Goal: Task Accomplishment & Management: Complete application form

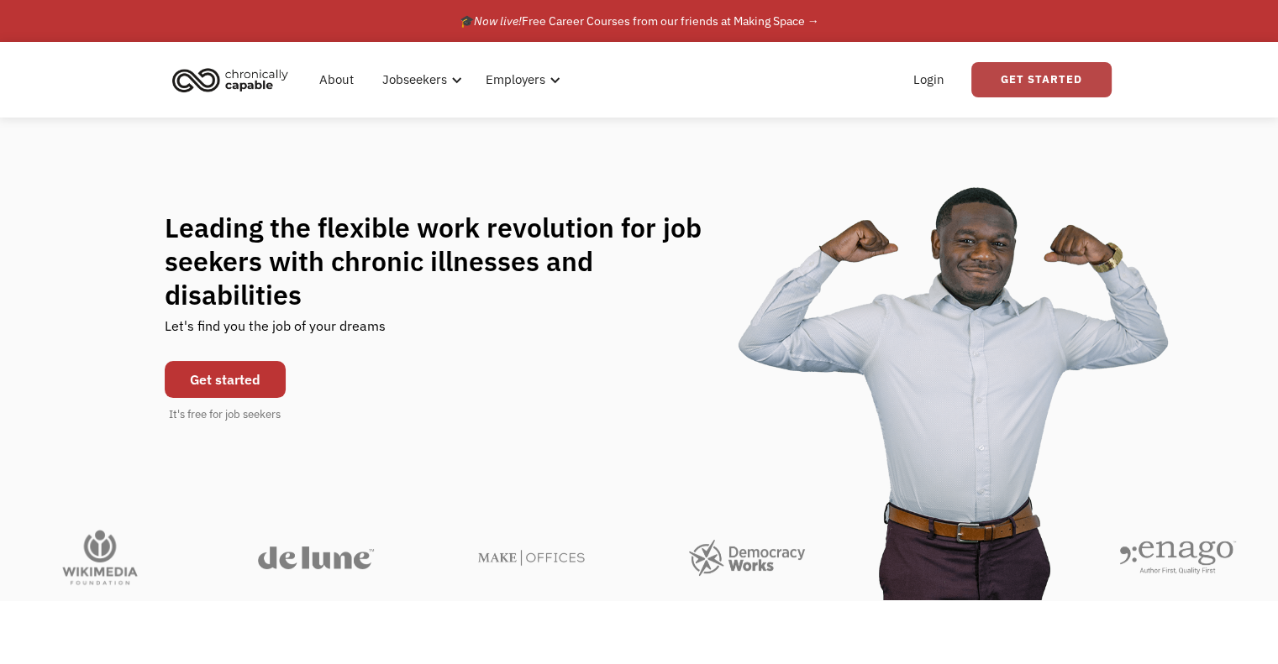
click at [1035, 69] on link "Get Started" at bounding box center [1041, 79] width 140 height 35
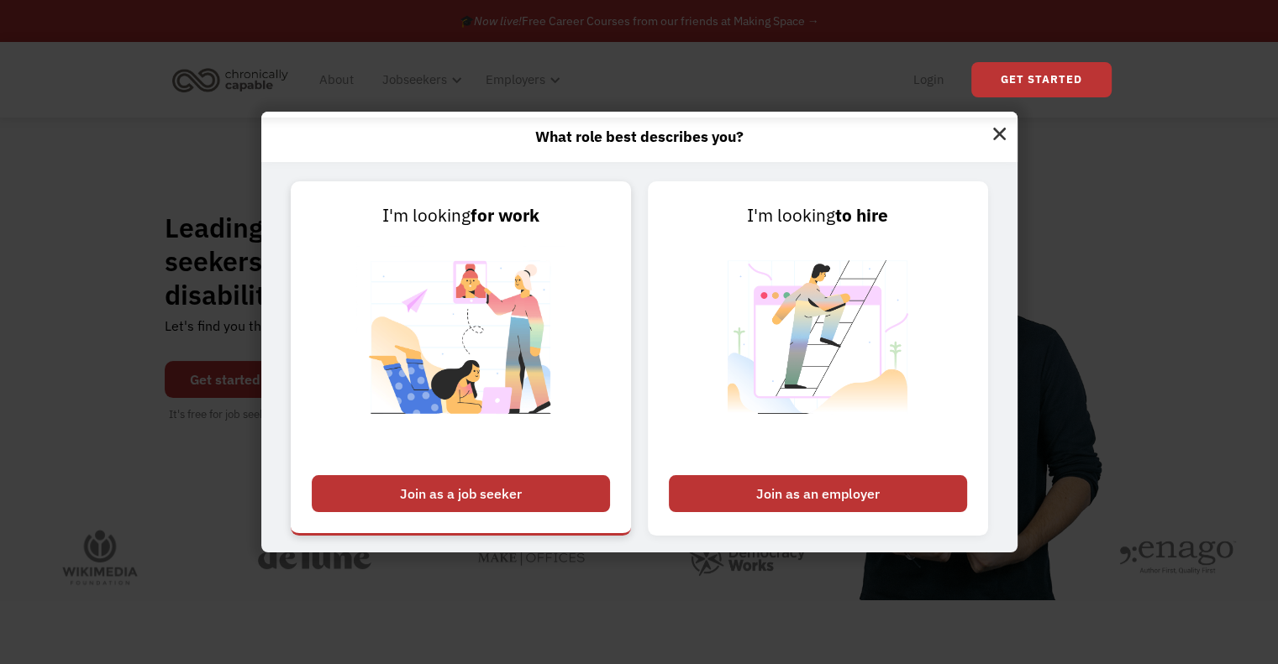
click at [501, 493] on div "Join as a job seeker" at bounding box center [461, 493] width 298 height 37
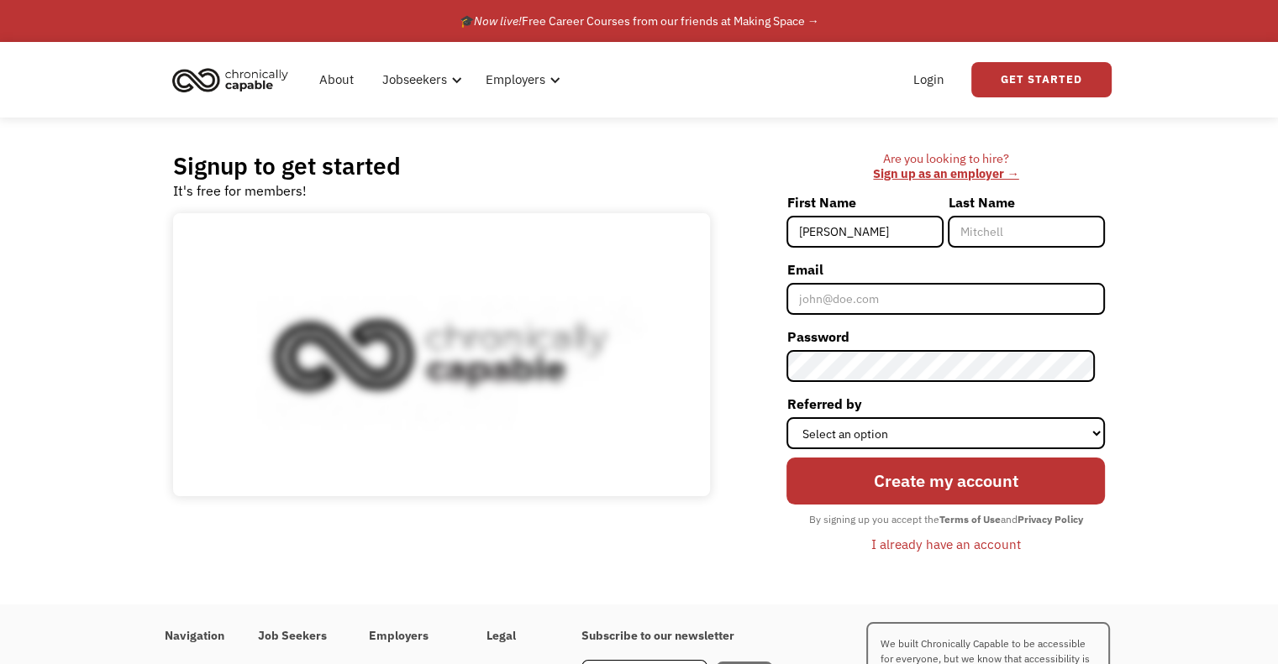
type input "[PERSON_NAME]"
type input "Doe"
click at [849, 309] on input "Email" at bounding box center [945, 299] width 318 height 32
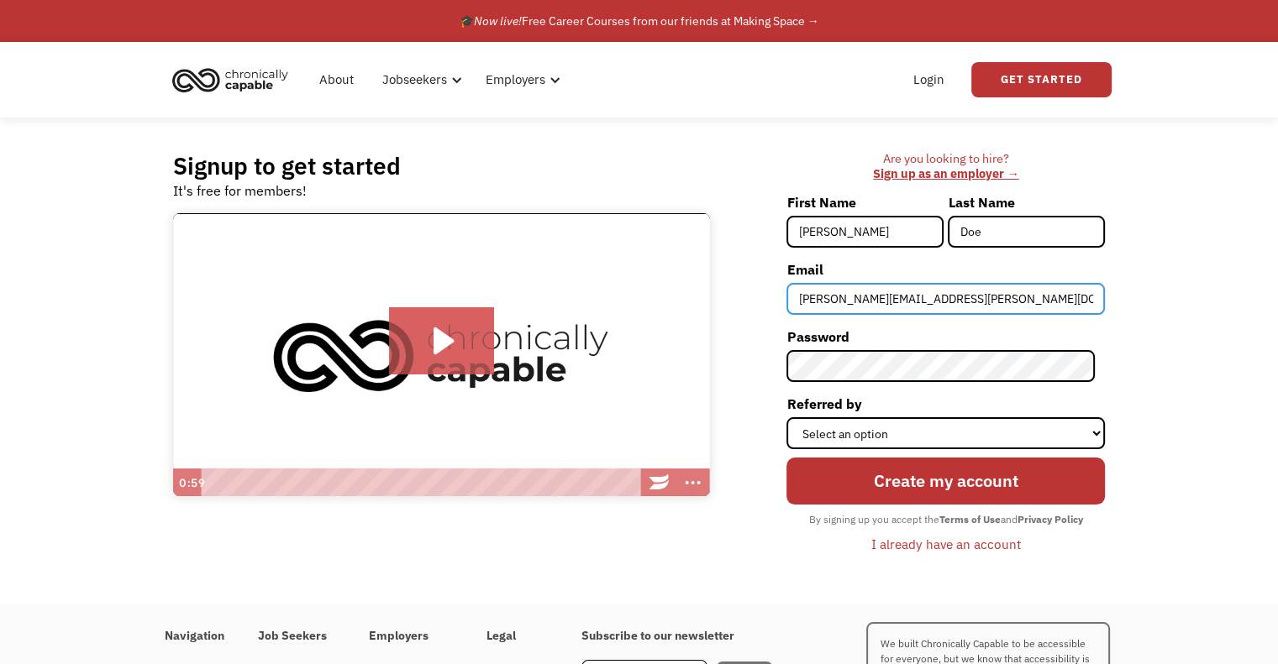
type input "Finn.Miller-Musset@Merseycare.nhs.uk"
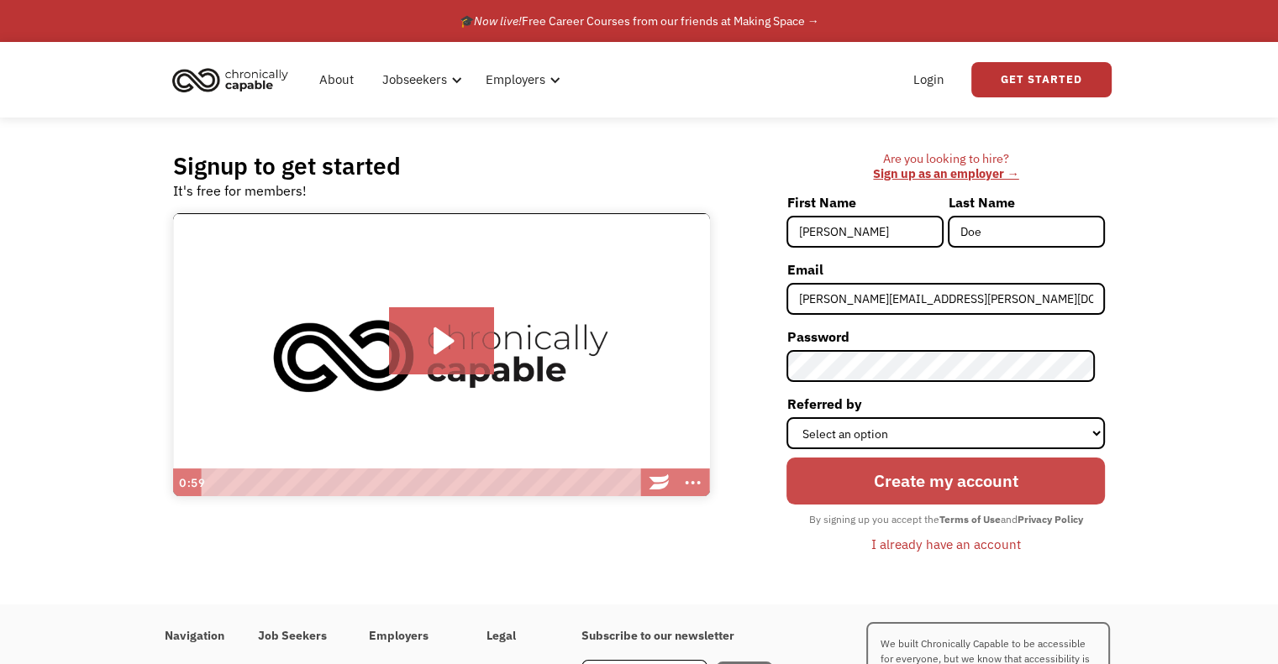
click at [889, 470] on input "Create my account" at bounding box center [945, 481] width 318 height 47
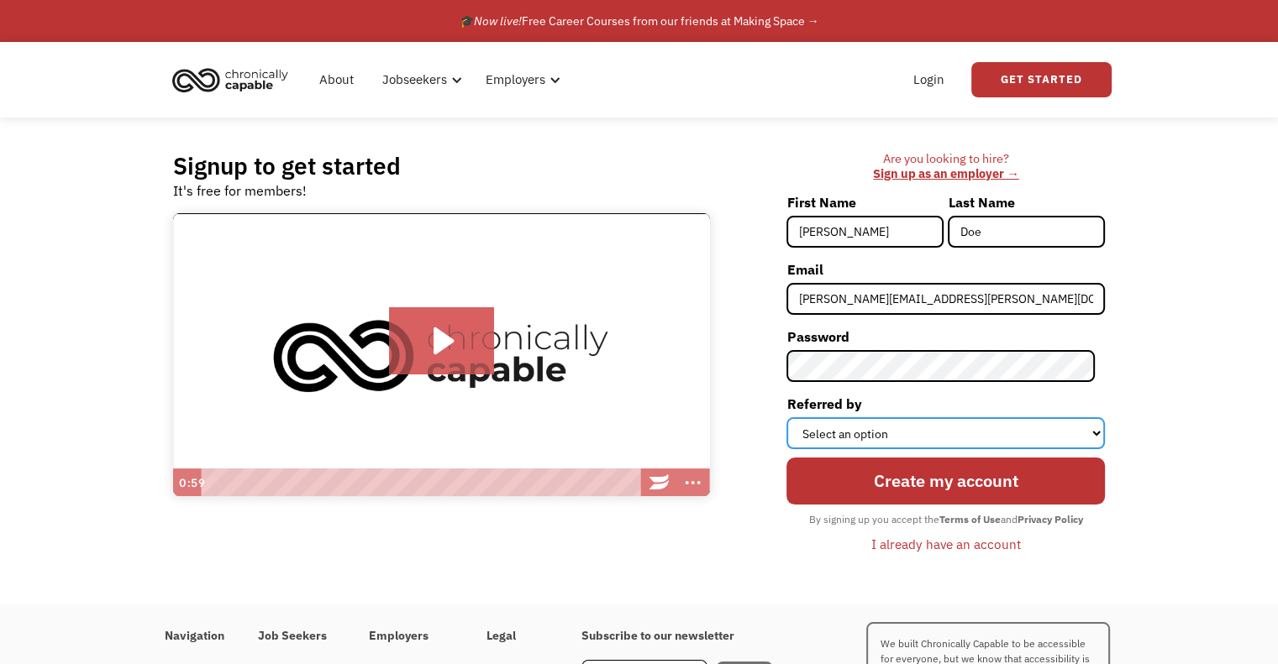
click at [893, 436] on select "Select an option Instagram Facebook Twitter Search Engine News Article Word of …" at bounding box center [945, 434] width 318 height 32
select select "Other"
click at [796, 418] on select "Select an option Instagram Facebook Twitter Search Engine News Article Word of …" at bounding box center [945, 434] width 318 height 32
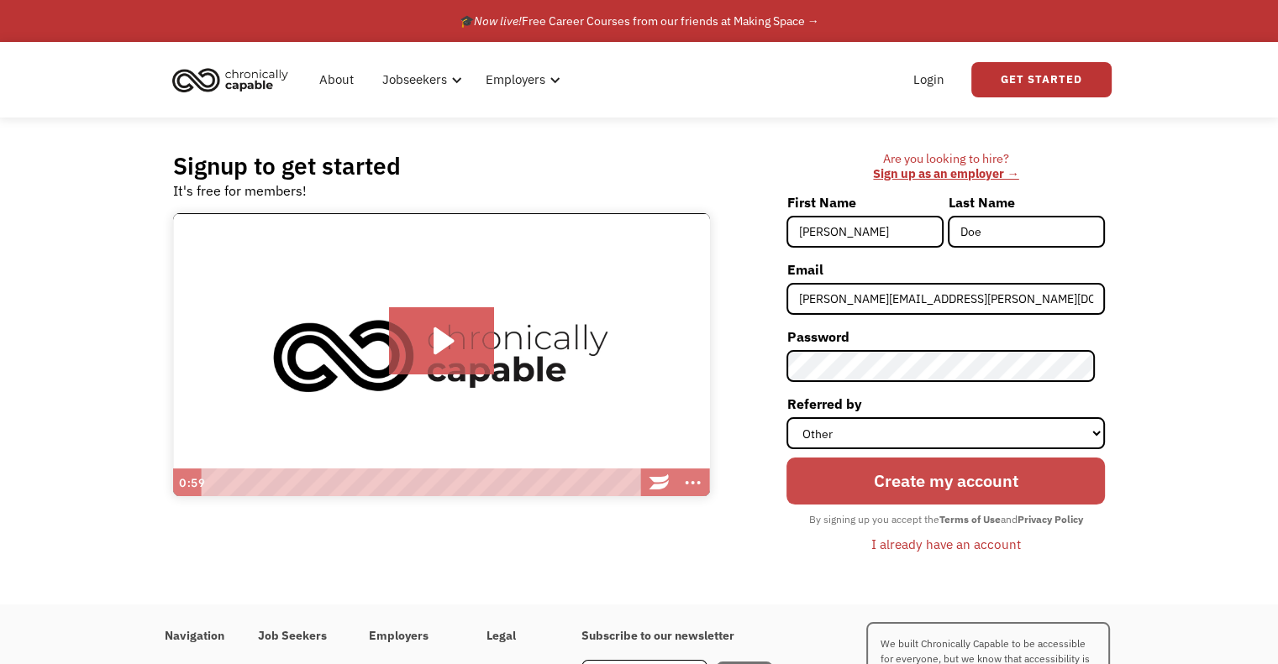
click at [888, 493] on input "Create my account" at bounding box center [945, 481] width 318 height 47
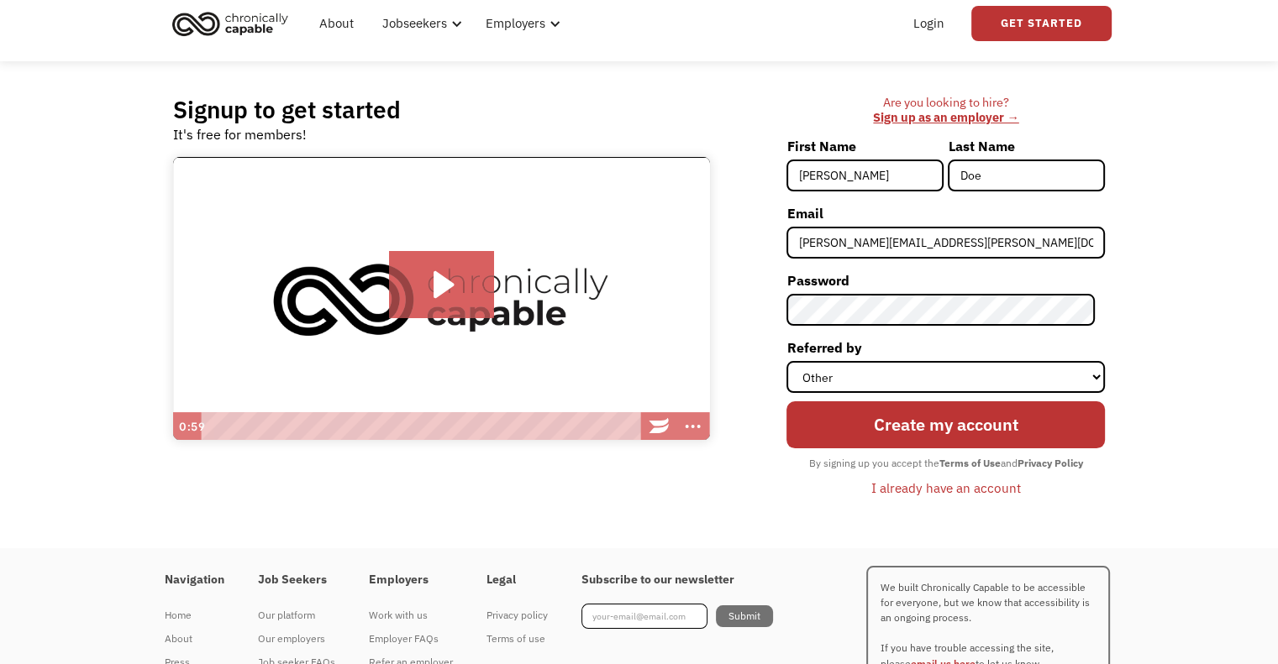
scroll to position [57, 0]
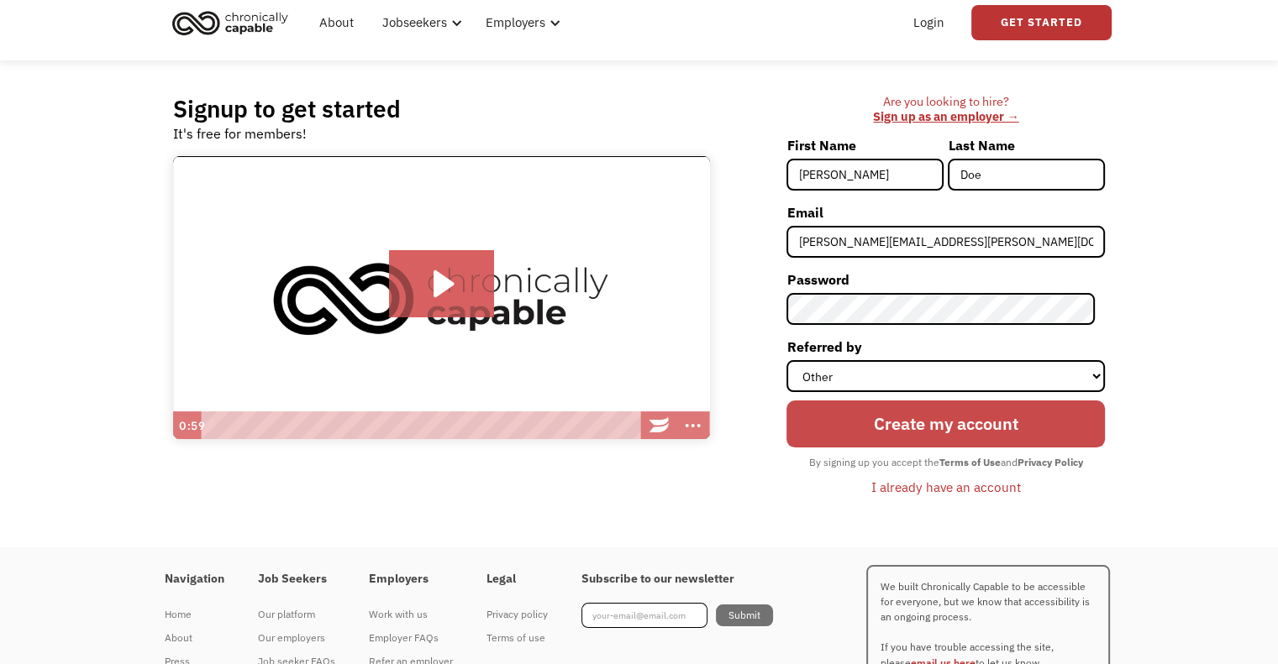
click at [969, 423] on input "Create my account" at bounding box center [945, 424] width 318 height 47
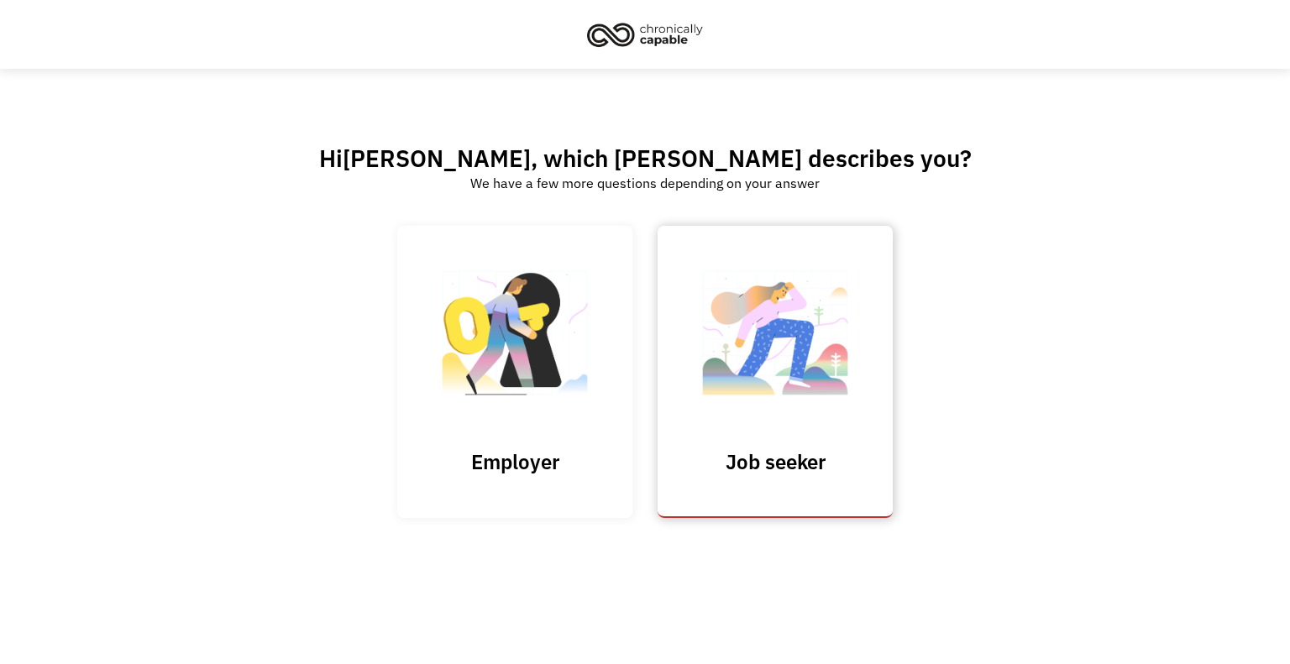
click at [814, 304] on img at bounding box center [775, 342] width 168 height 164
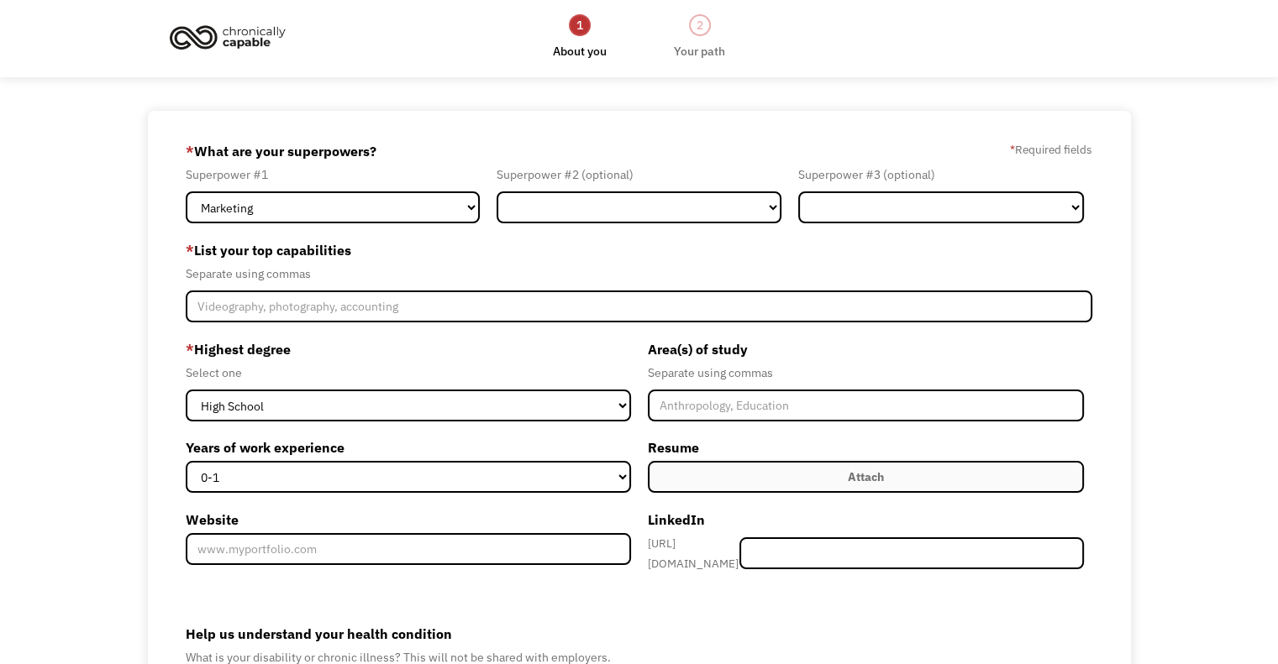
scroll to position [2, 0]
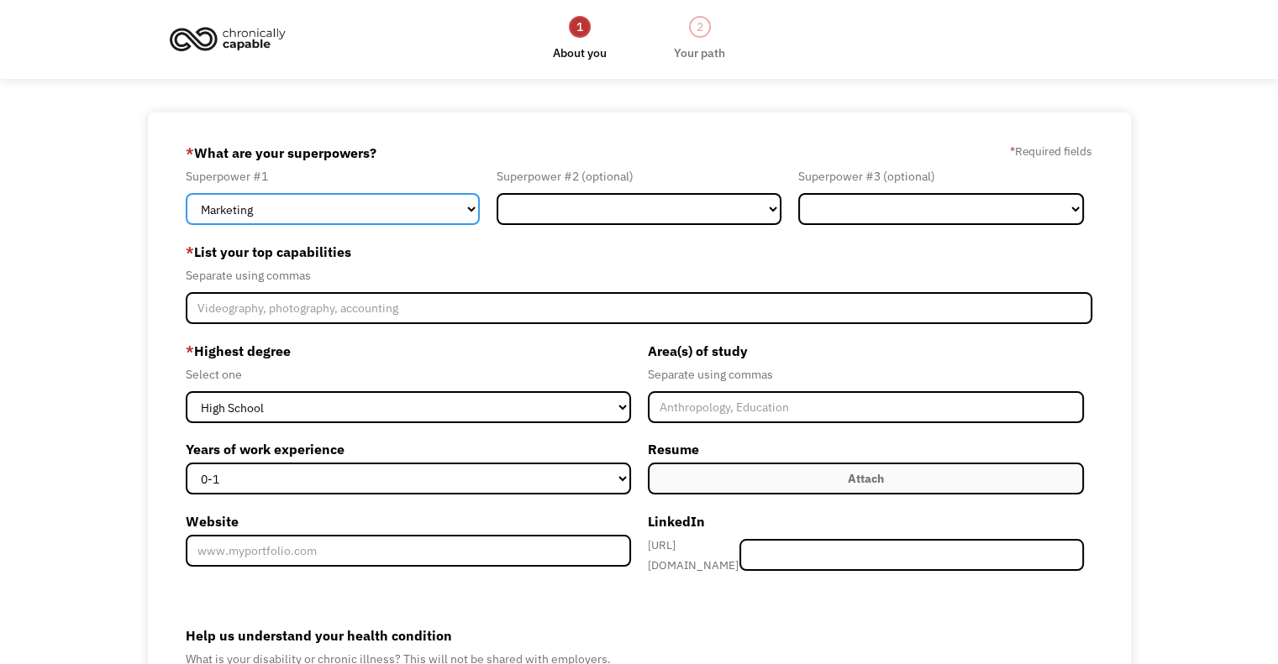
click at [344, 211] on select "Marketing Human Resources Finance Technology Operations Sales Industrial & Manu…" at bounding box center [333, 209] width 294 height 32
select select "Administration"
click at [186, 193] on select "Marketing Human Resources Finance Technology Operations Sales Industrial & Manu…" at bounding box center [333, 209] width 294 height 32
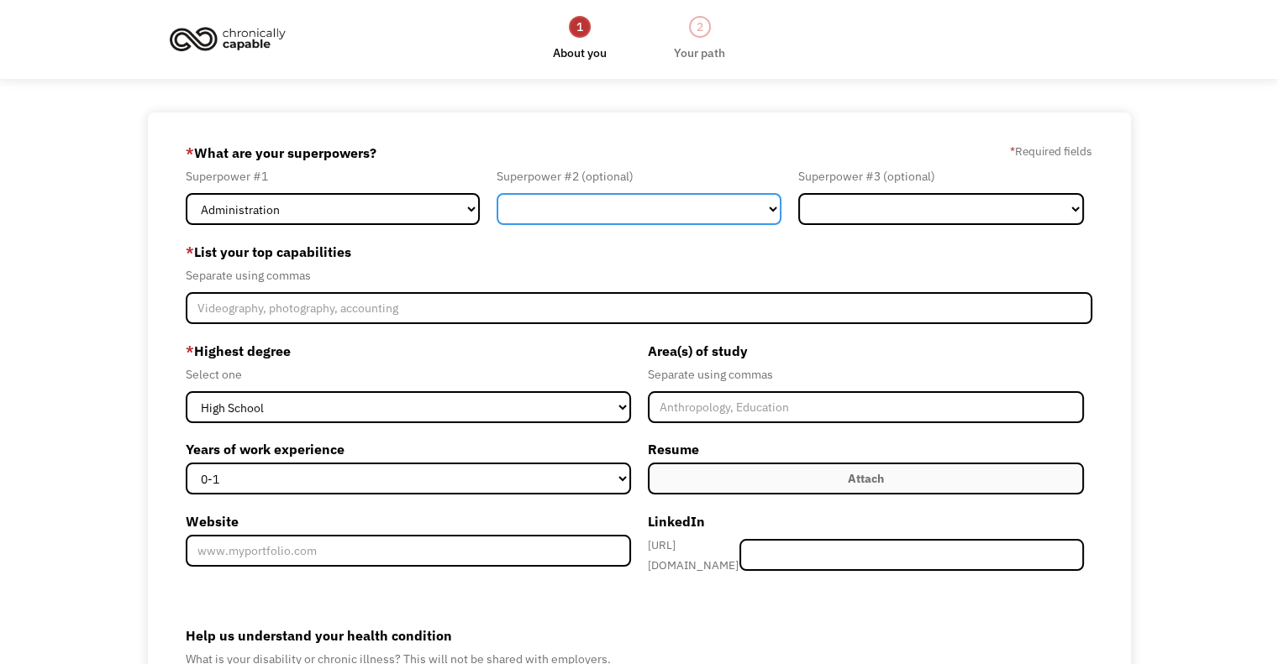
click at [548, 216] on select "Marketing Human Resources Finance Technology Operations Sales Industrial & Manu…" at bounding box center [639, 209] width 286 height 32
click at [496, 193] on select "Marketing Human Resources Finance Technology Operations Sales Industrial & Manu…" at bounding box center [639, 209] width 286 height 32
click at [593, 218] on select "Marketing Human Resources Finance Technology Operations Sales Industrial & Manu…" at bounding box center [639, 209] width 286 height 32
select select "Healthcare"
click at [496, 193] on select "Marketing Human Resources Finance Technology Operations Sales Industrial & Manu…" at bounding box center [639, 209] width 286 height 32
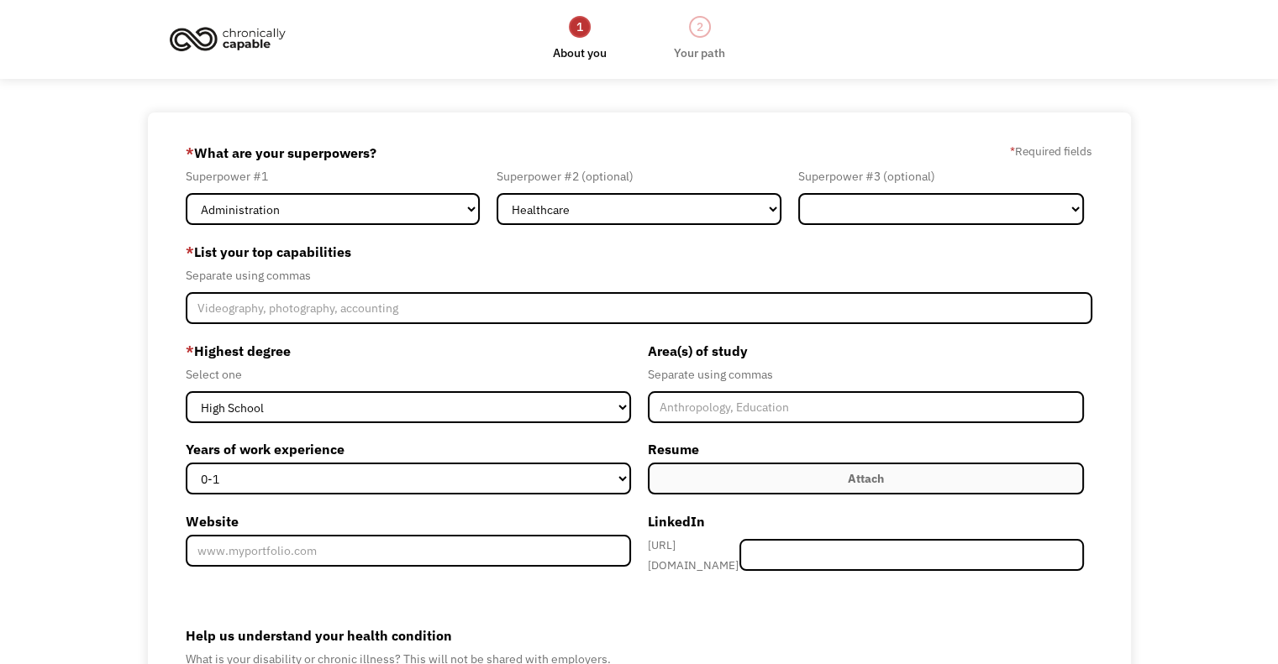
click at [882, 232] on form "68b570a3f346d24cb1753ad8 finn.miller-musset@merseycare.nhs.uk John Doe Other * …" at bounding box center [639, 483] width 906 height 688
click at [868, 218] on select "Marketing Human Resources Finance Technology Operations Sales Industrial & Manu…" at bounding box center [941, 209] width 286 height 32
select select "Customer Service"
click at [798, 193] on select "Marketing Human Resources Finance Technology Operations Sales Industrial & Manu…" at bounding box center [941, 209] width 286 height 32
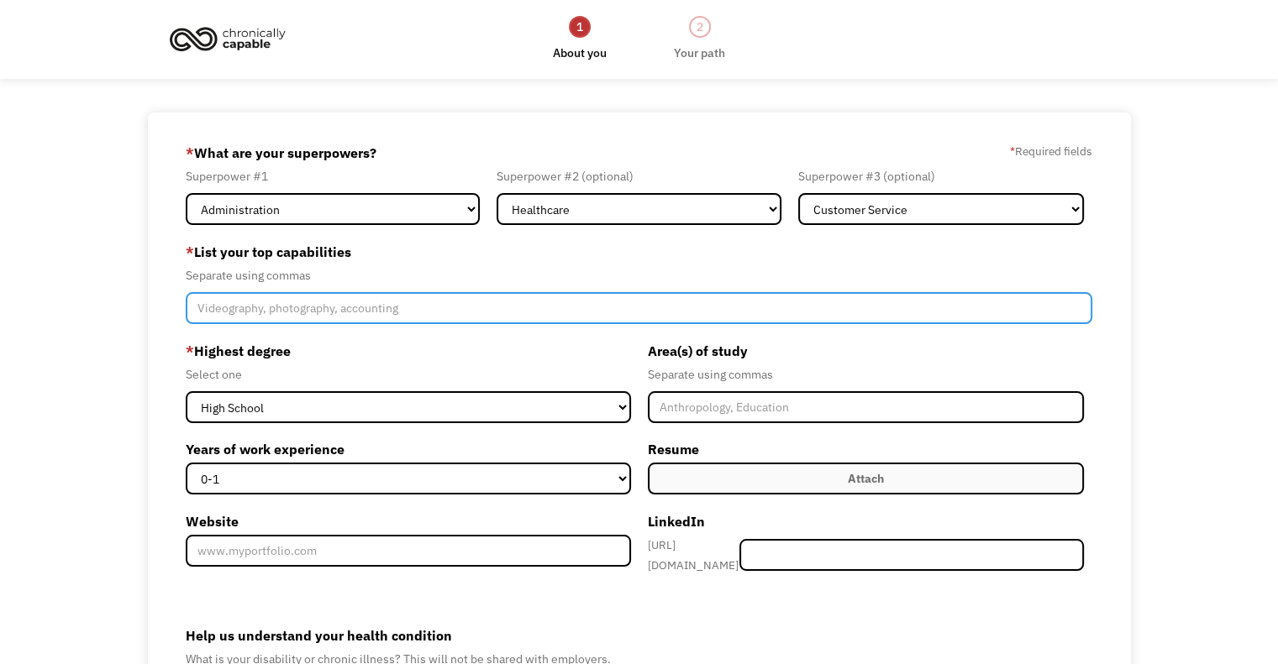
click at [345, 308] on input "Member-Create-Step1" at bounding box center [639, 308] width 906 height 32
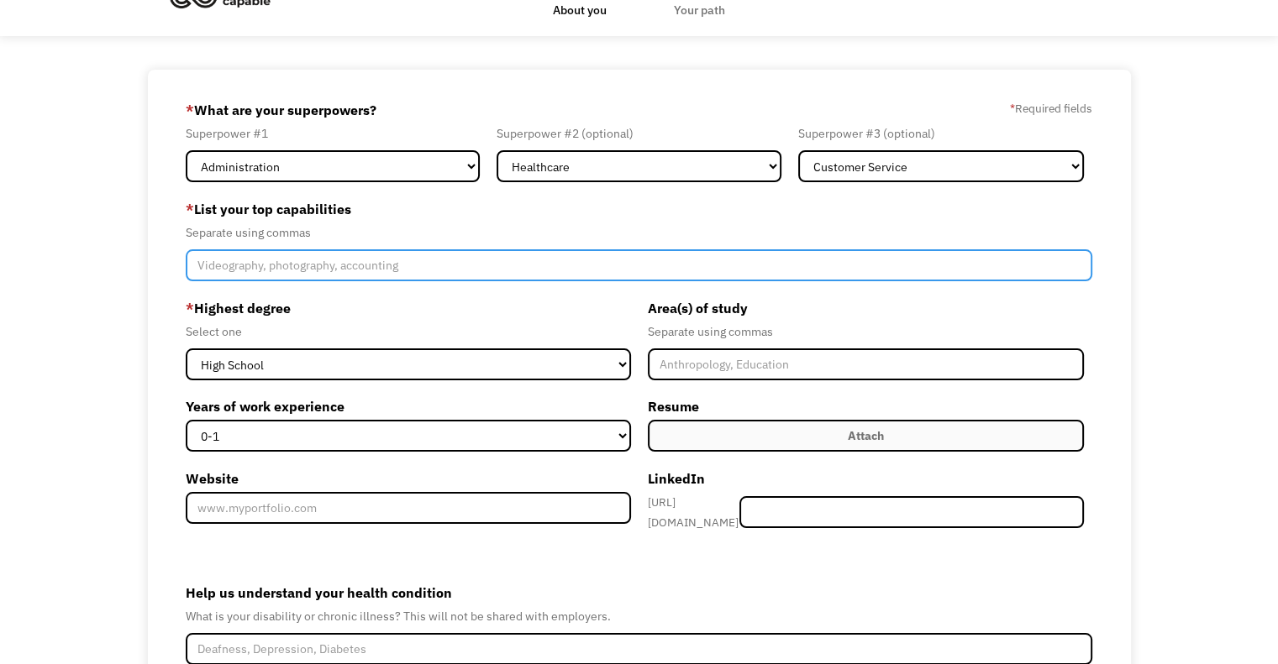
scroll to position [39, 0]
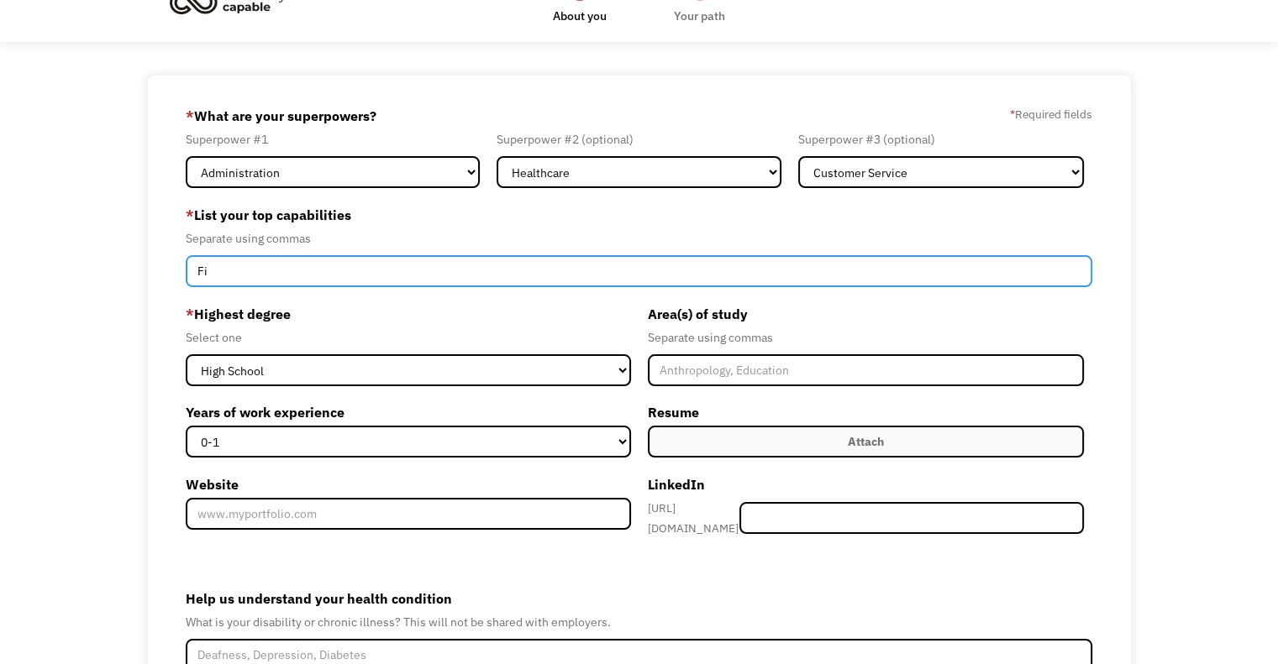
type input "F"
type input "Drafting, Bid Writing, Storywriting, writing, Early Years,"
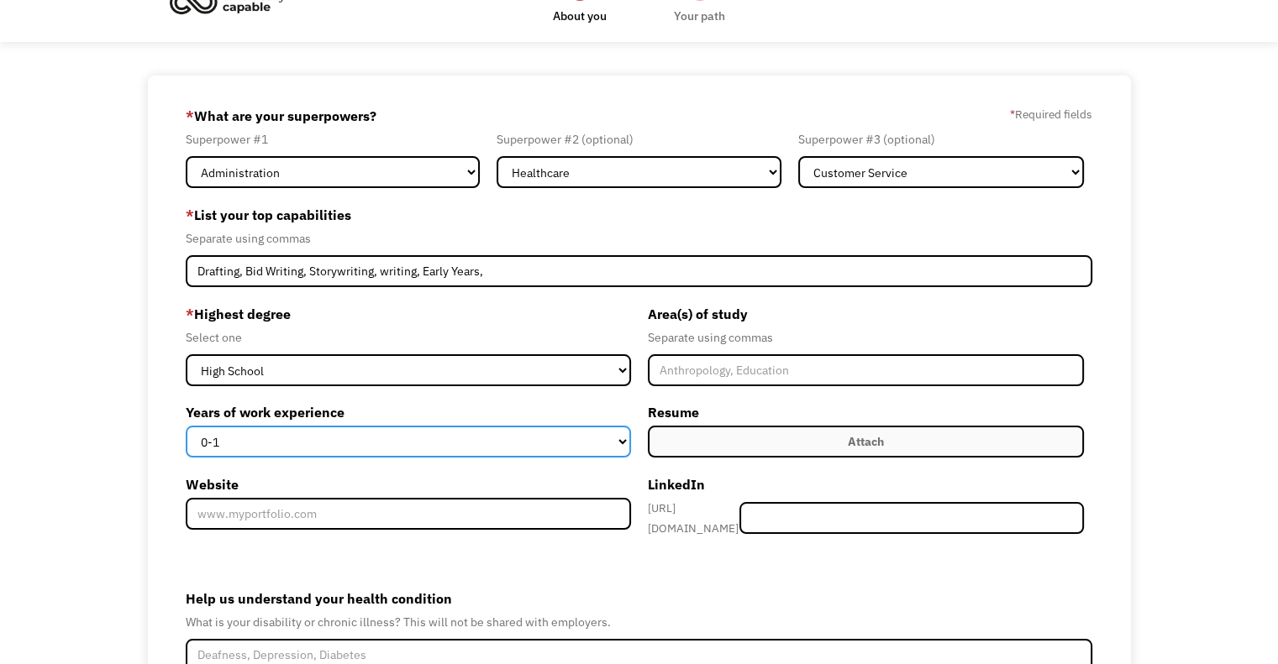
click at [397, 437] on select "0-1 2-4 5-10 11-15 15+" at bounding box center [408, 442] width 444 height 32
select select "11-15"
click at [186, 426] on select "0-1 2-4 5-10 11-15 15+" at bounding box center [408, 442] width 444 height 32
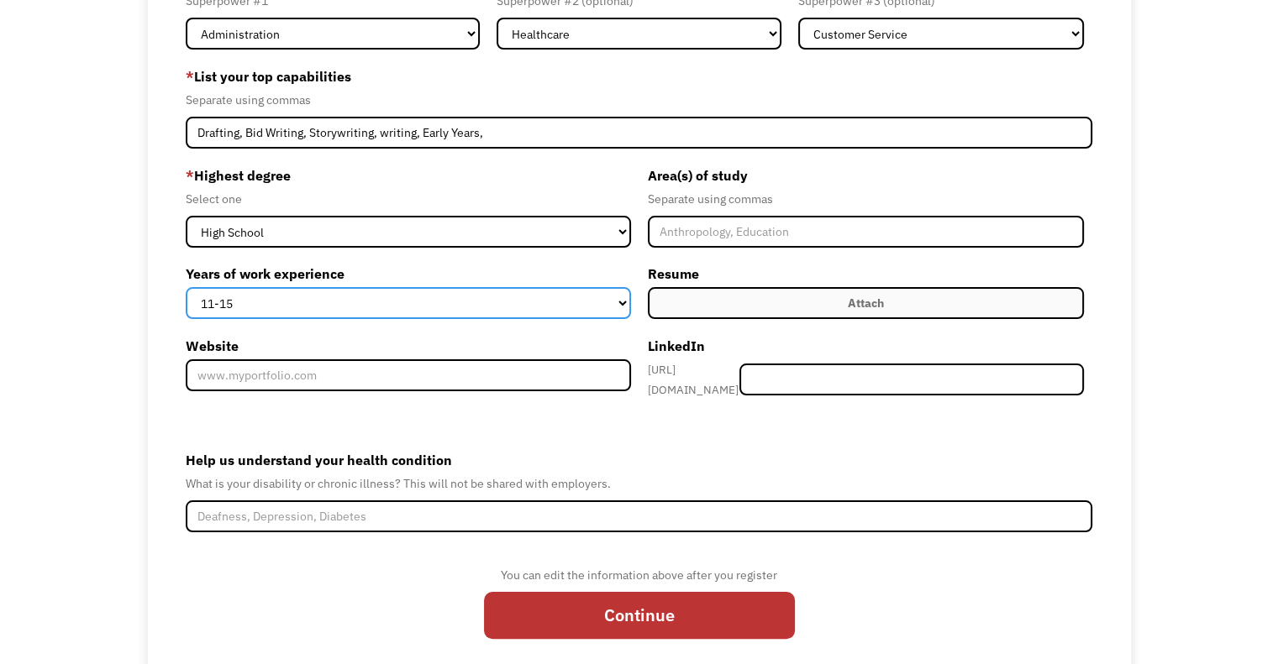
scroll to position [178, 0]
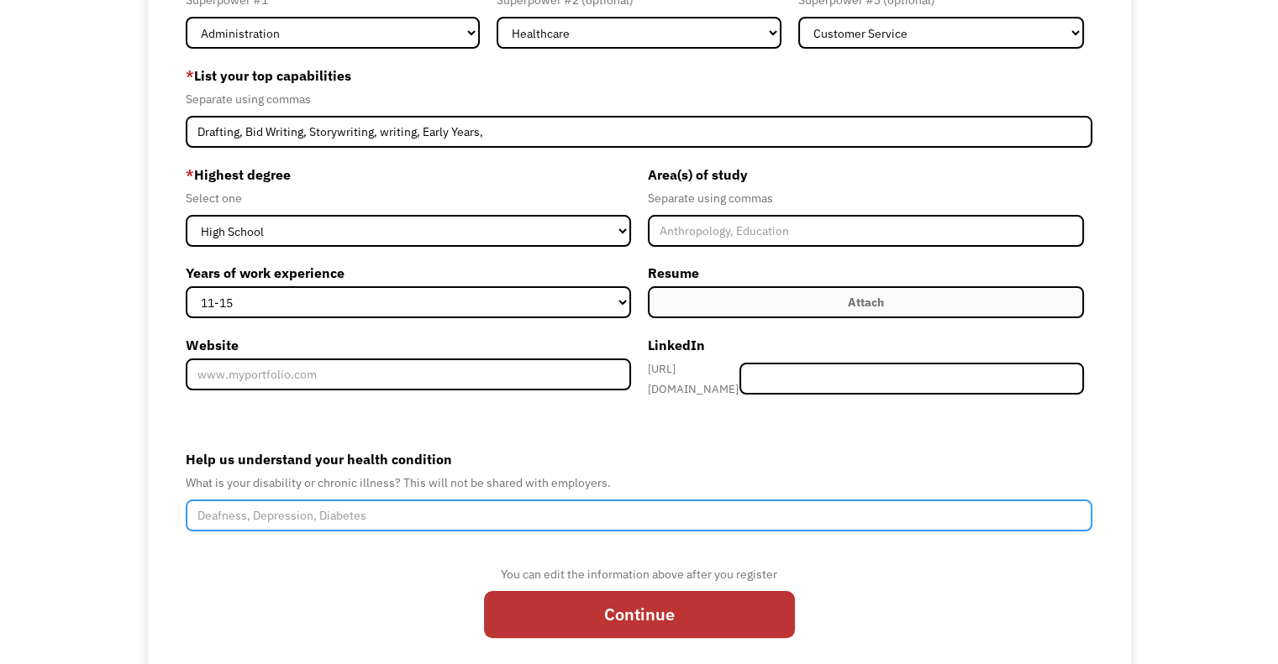
click at [474, 507] on input "Help us understand your health condition" at bounding box center [639, 516] width 906 height 32
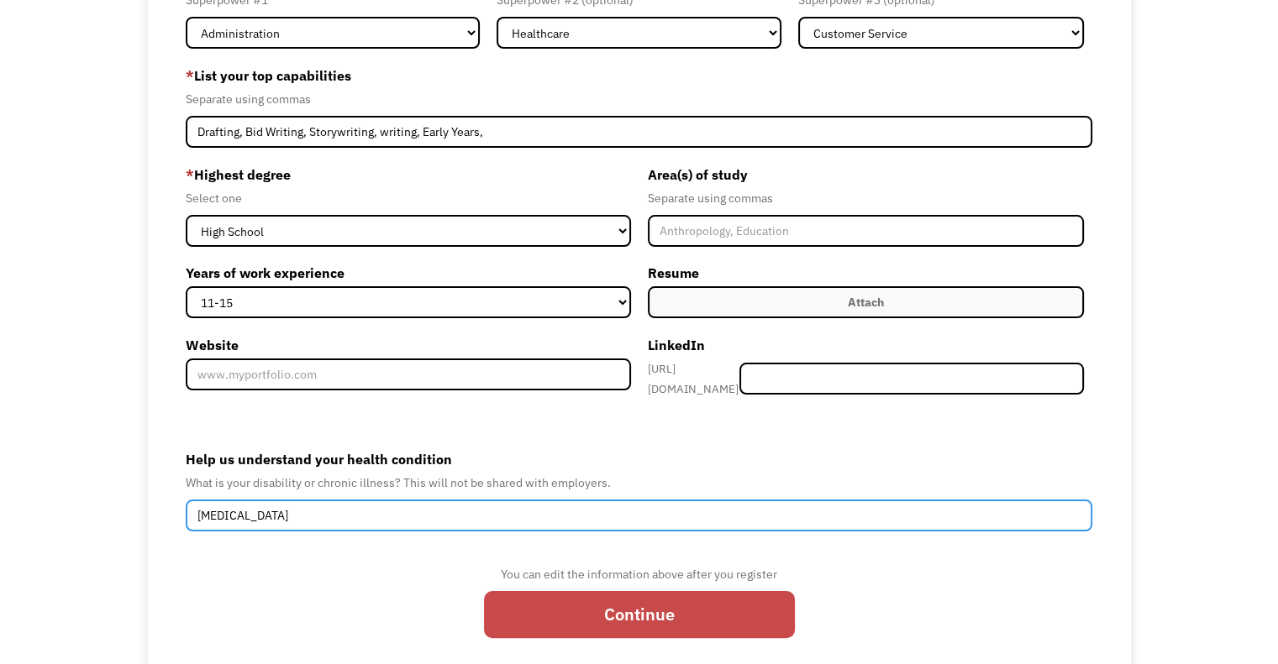
type input "Fibromyalgia"
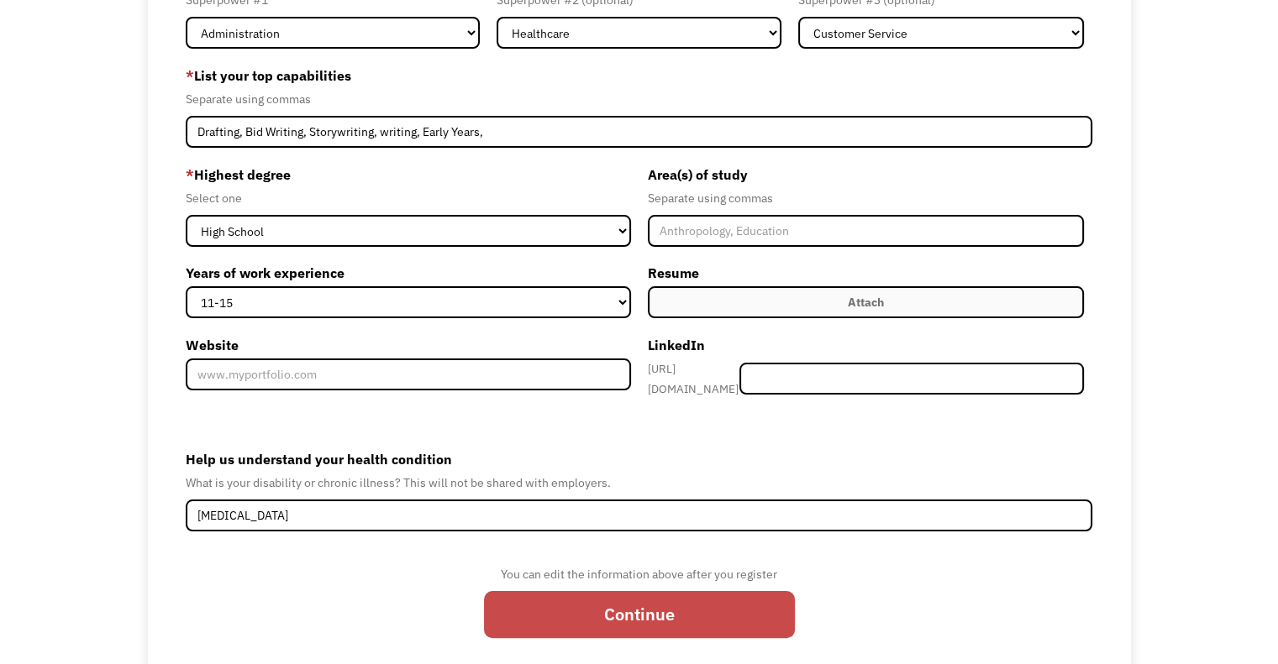
click at [554, 615] on input "Continue" at bounding box center [639, 614] width 311 height 47
type input "Please wait..."
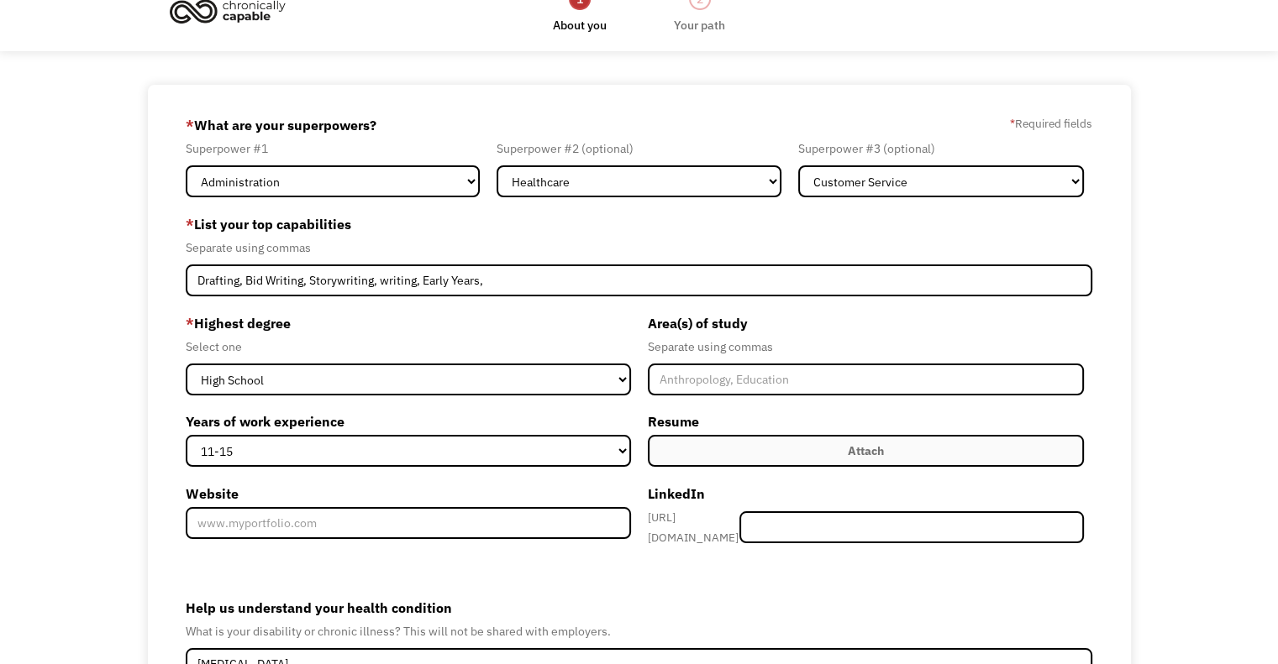
scroll to position [27, 0]
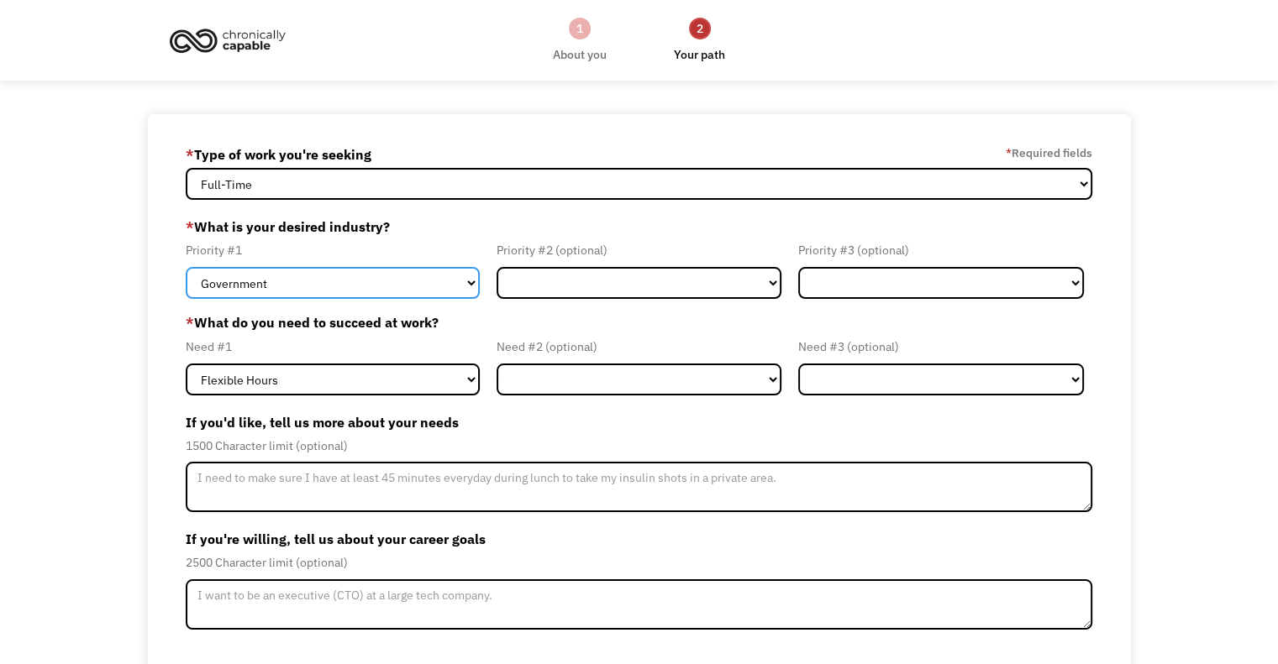
click at [361, 281] on select "Government Finance & Insurance Health & Social Care Tech & Engineering Creative…" at bounding box center [333, 283] width 294 height 32
select select "Administrative"
click at [186, 267] on select "Government Finance & Insurance Health & Social Care Tech & Engineering Creative…" at bounding box center [333, 283] width 294 height 32
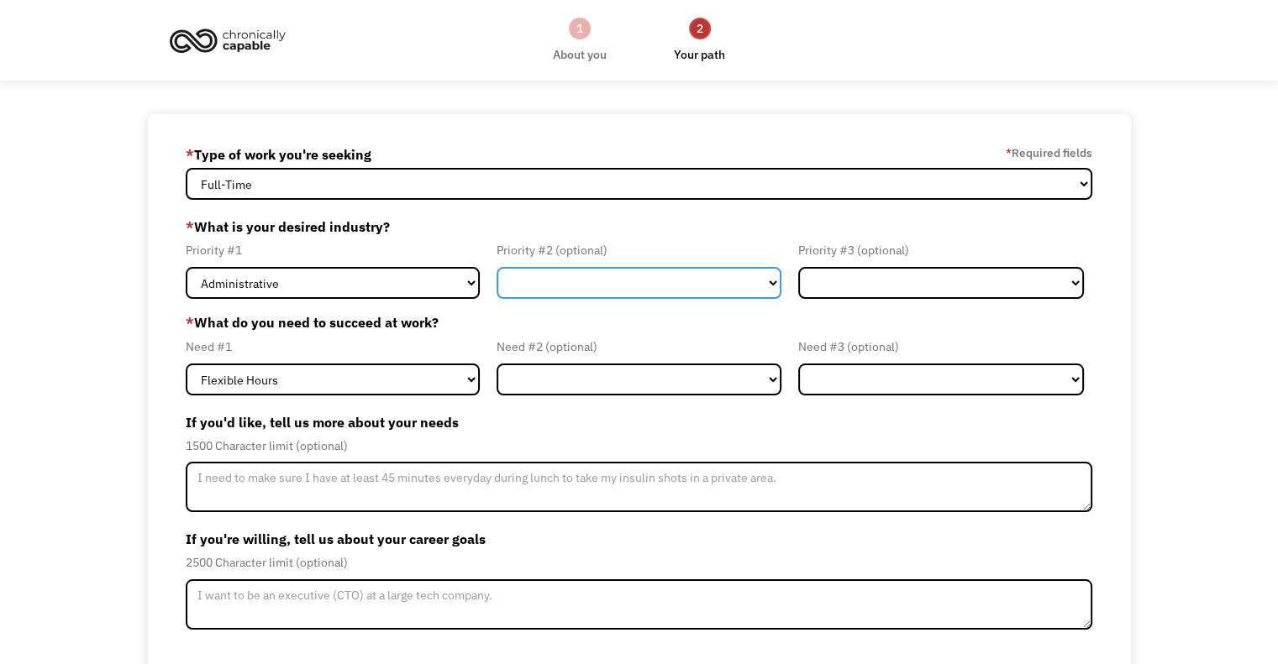
click at [537, 297] on select "Government Finance & Insurance Health & Social Care Tech & Engineering Creative…" at bounding box center [639, 283] width 286 height 32
select select "Finance & Insurance"
click at [496, 267] on select "Government Finance & Insurance Health & Social Care Tech & Engineering Creative…" at bounding box center [639, 283] width 286 height 32
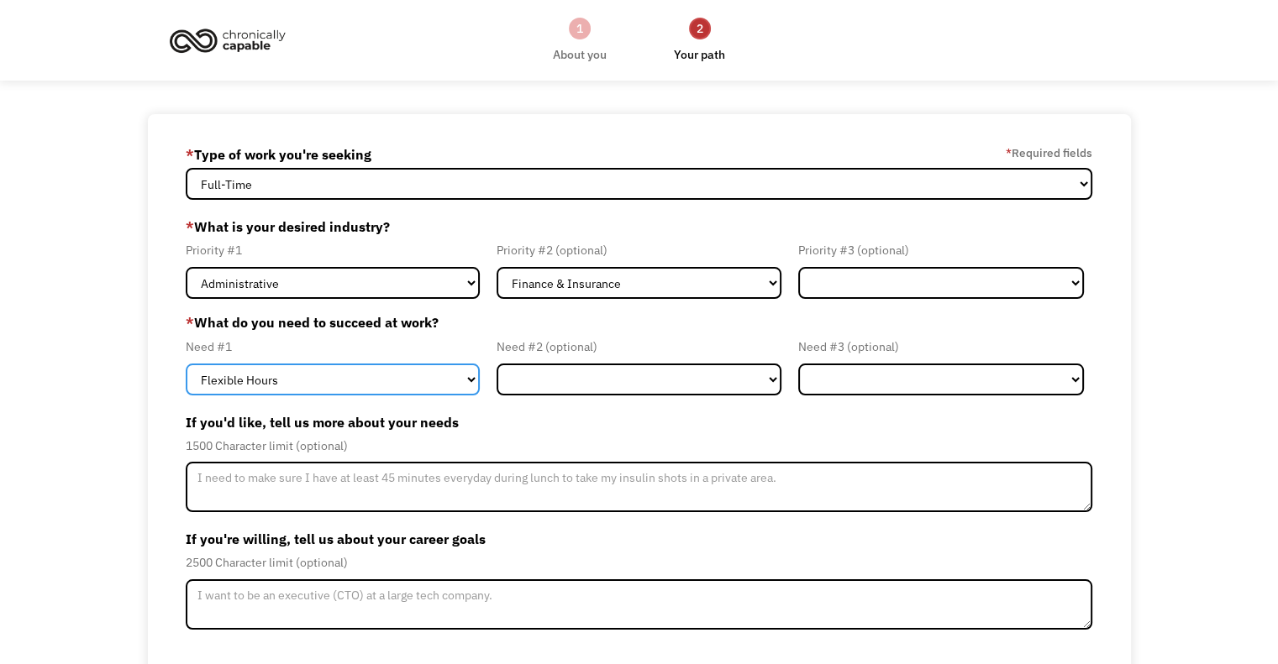
click at [367, 384] on select "Flexible Hours Remote Work Service Animal On-site Accommodations Visual Support…" at bounding box center [333, 380] width 294 height 32
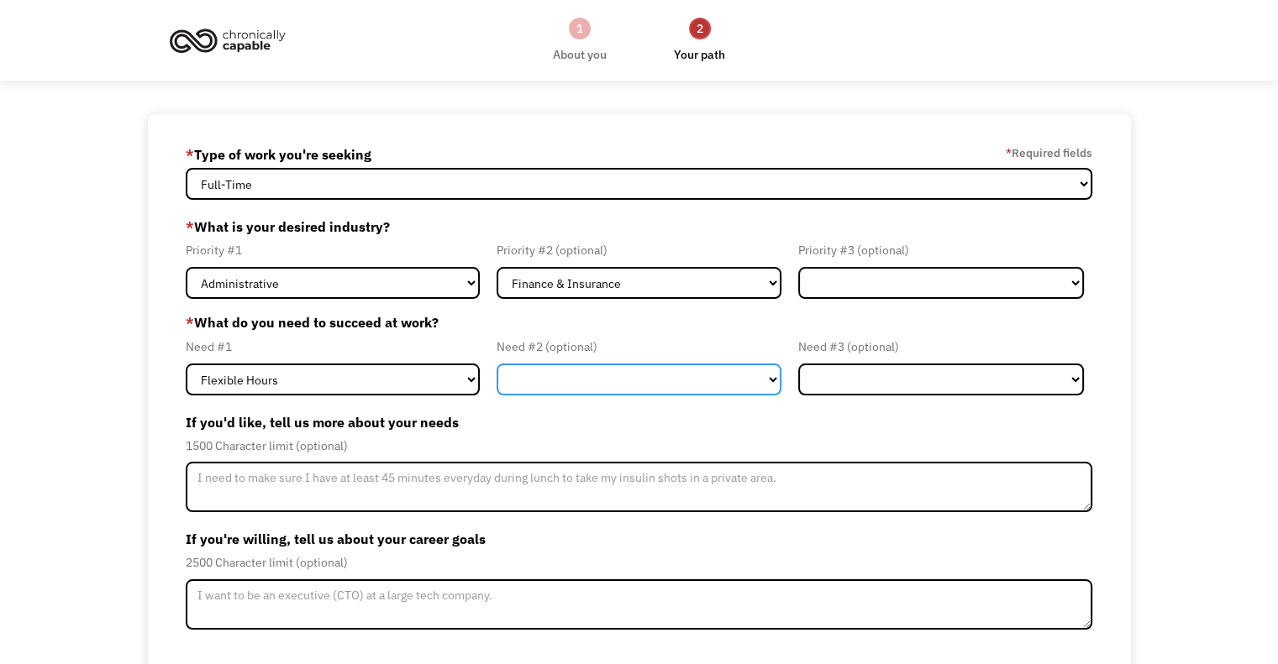
click at [549, 386] on select "Flexible Hours Remote Work Service Animal On-site Accommodations Visual Support…" at bounding box center [639, 380] width 286 height 32
select select "Remote Work"
click at [496, 364] on select "Flexible Hours Remote Work Service Animal On-site Accommodations Visual Support…" at bounding box center [639, 380] width 286 height 32
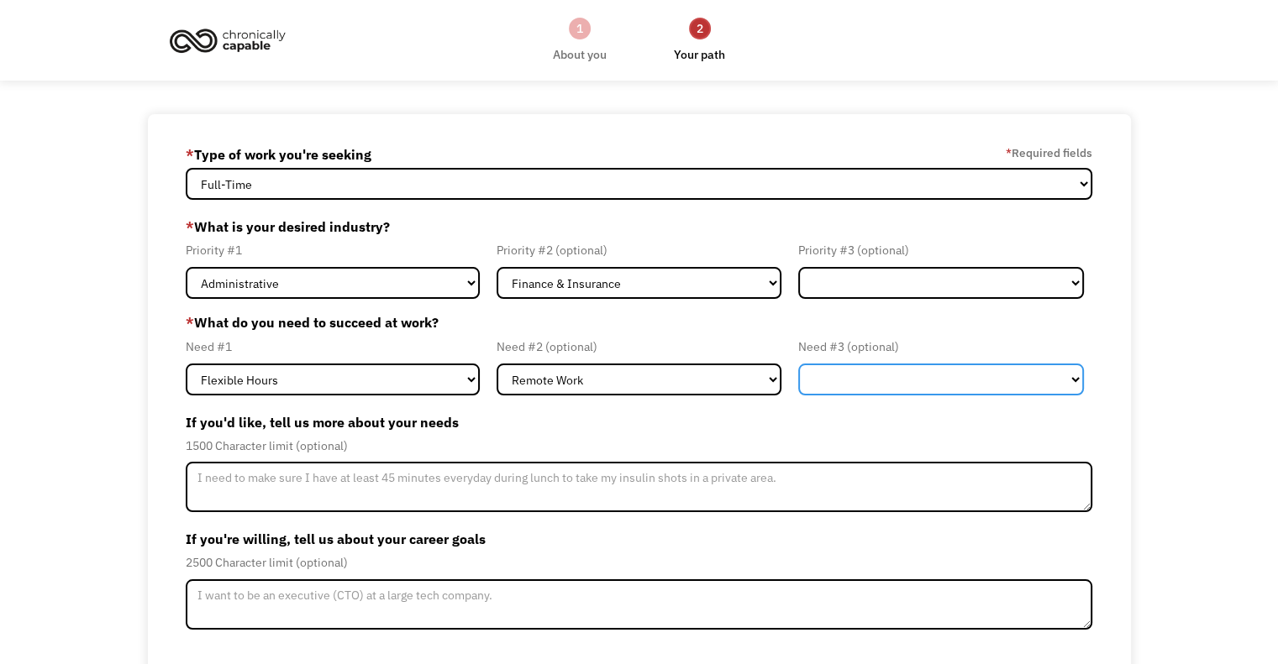
click at [869, 379] on select "Flexible Hours Remote Work Service Animal On-site Accommodations Visual Support…" at bounding box center [941, 380] width 286 height 32
click at [112, 454] on div "68b570a3f346d24cb1753ad8 finn.miller-musset@merseycare.nhs.uk John Doe * Type o…" at bounding box center [639, 446] width 1278 height 664
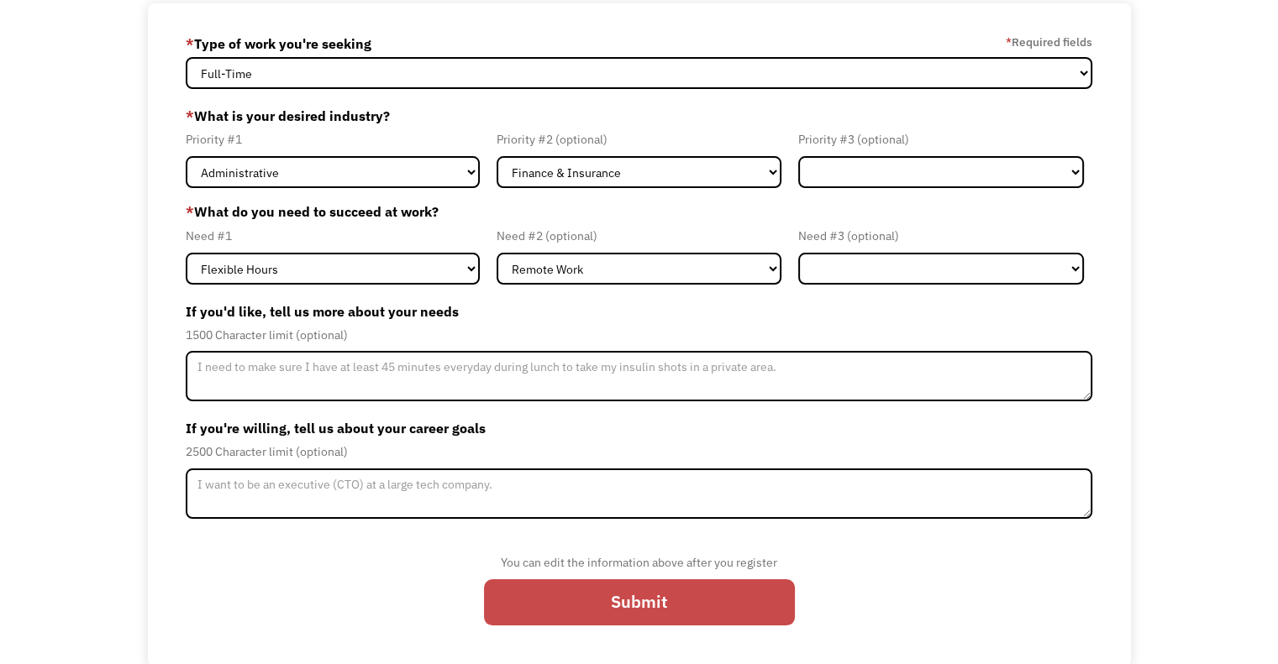
click at [562, 602] on input "Submit" at bounding box center [639, 603] width 311 height 47
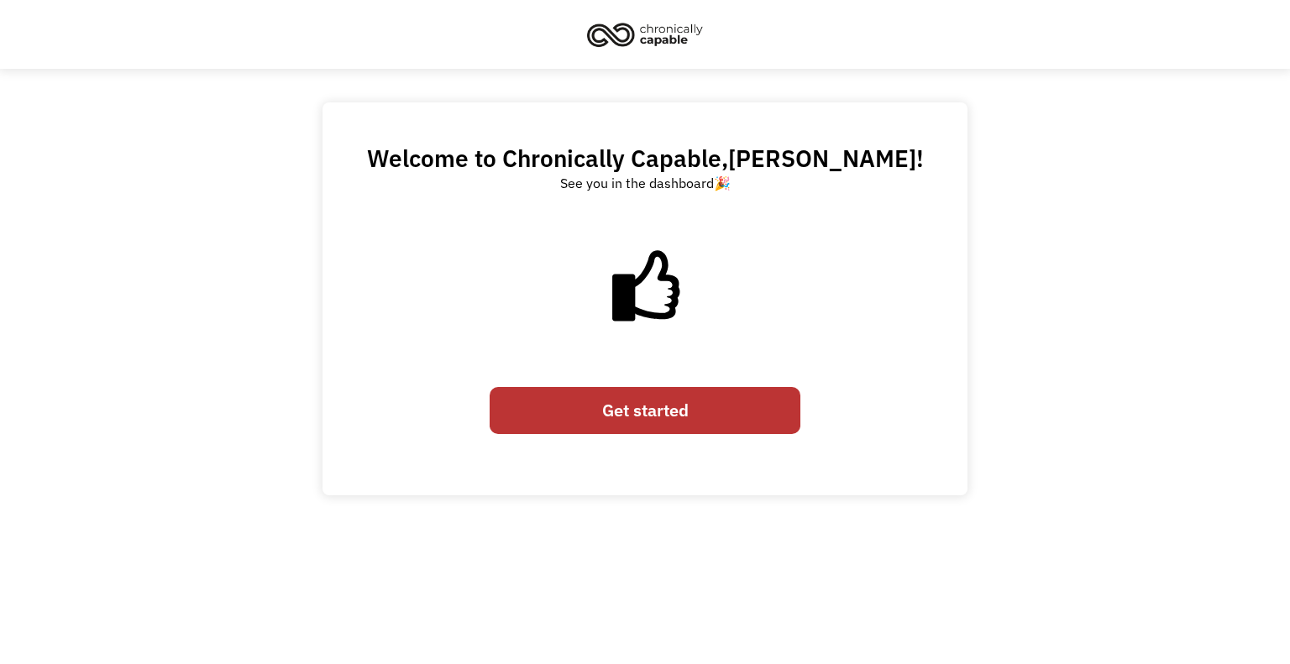
click at [642, 402] on link "Get started" at bounding box center [645, 410] width 311 height 47
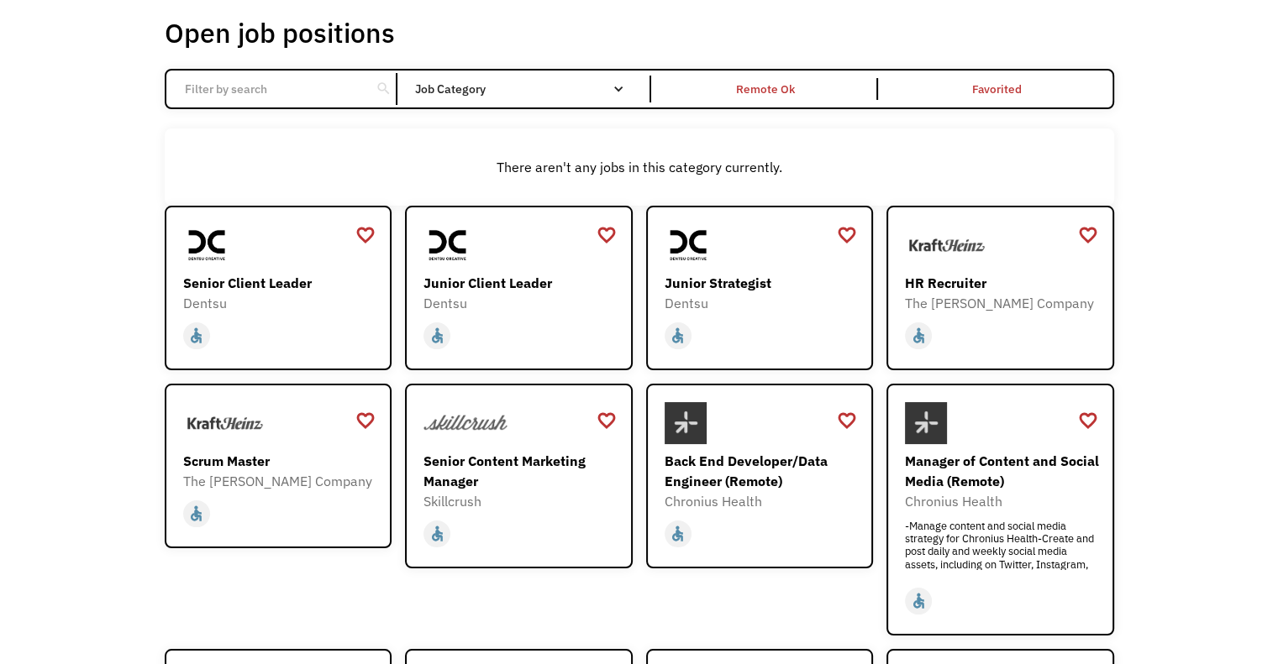
scroll to position [93, 0]
click at [282, 344] on div "home slow_motion_video accessible today not_interested supervisor_account recor…" at bounding box center [280, 337] width 195 height 32
click at [529, 306] on div "Dentsu" at bounding box center [520, 304] width 195 height 20
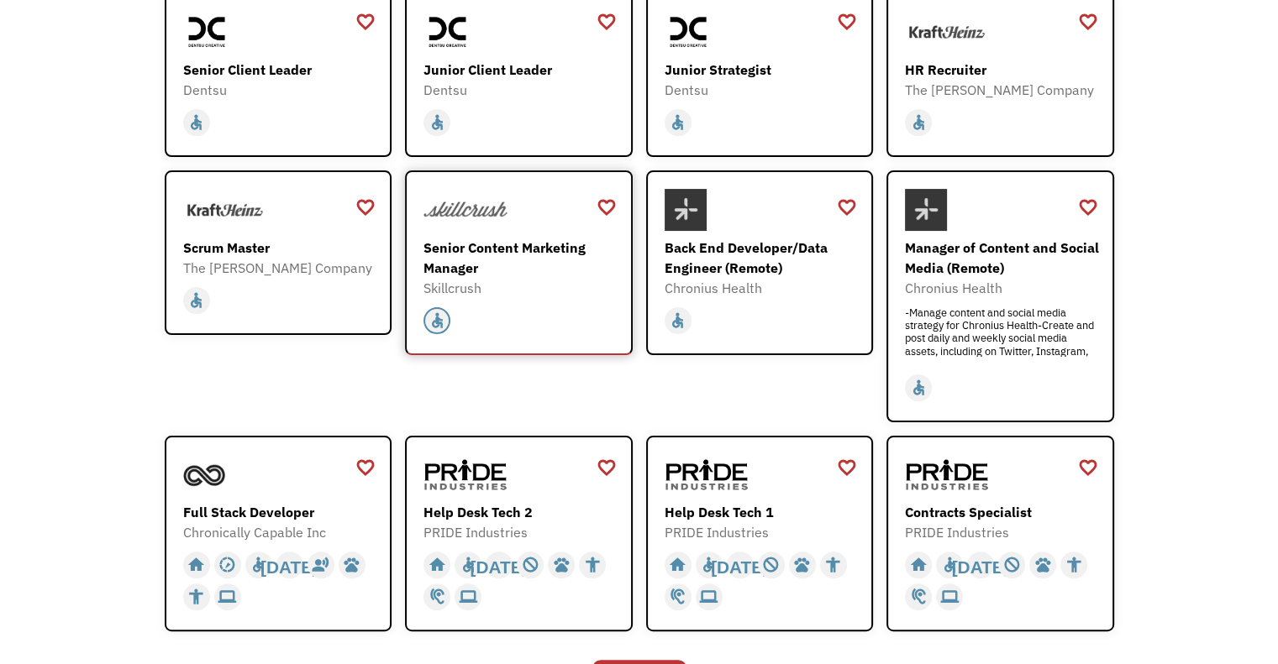
scroll to position [0, 0]
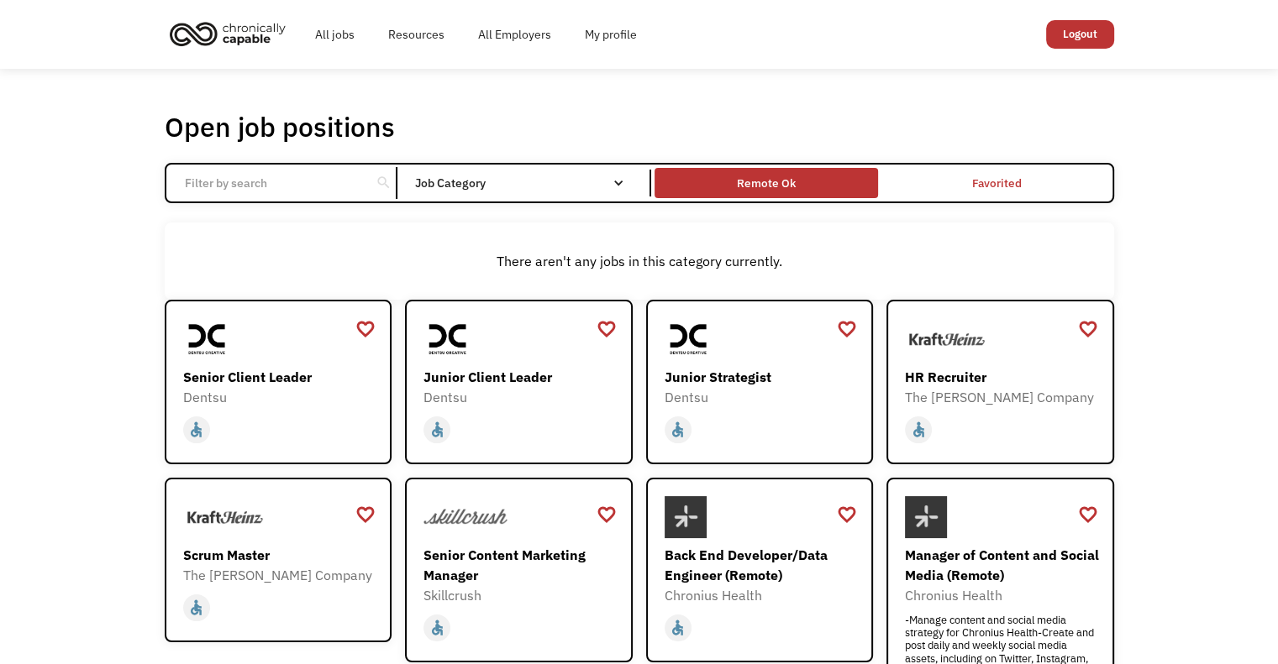
click at [740, 178] on div "Remote Ok" at bounding box center [766, 183] width 59 height 20
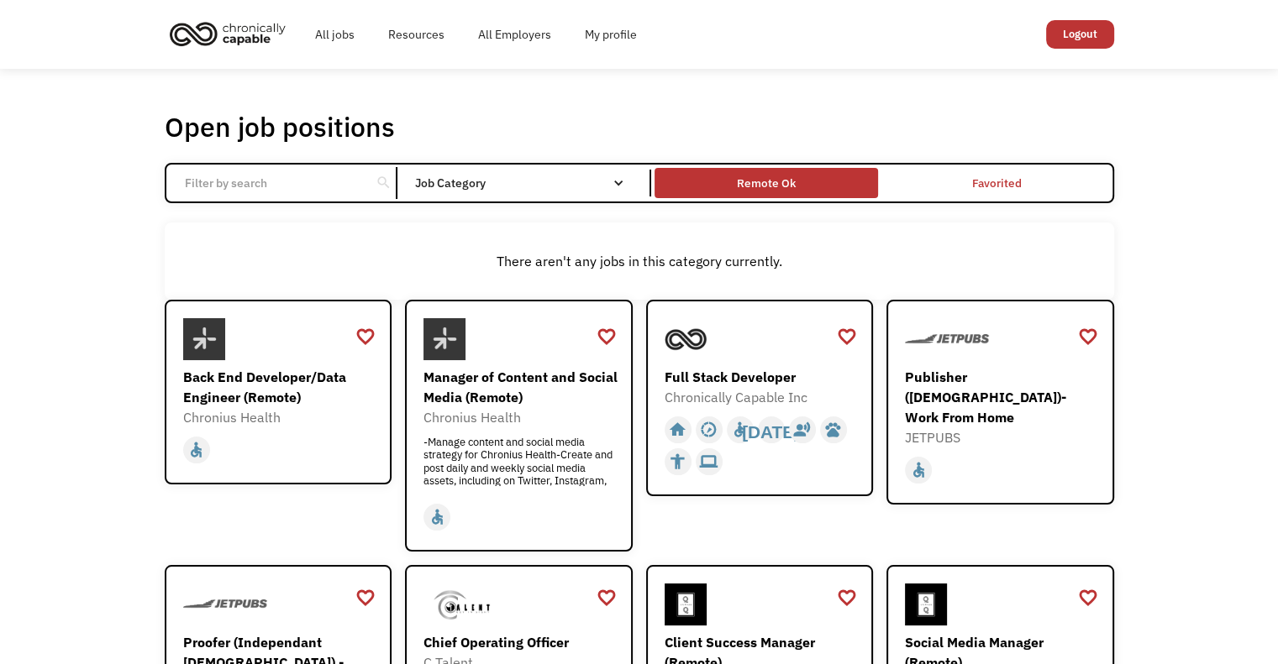
click at [763, 179] on div "Remote Ok" at bounding box center [766, 183] width 59 height 20
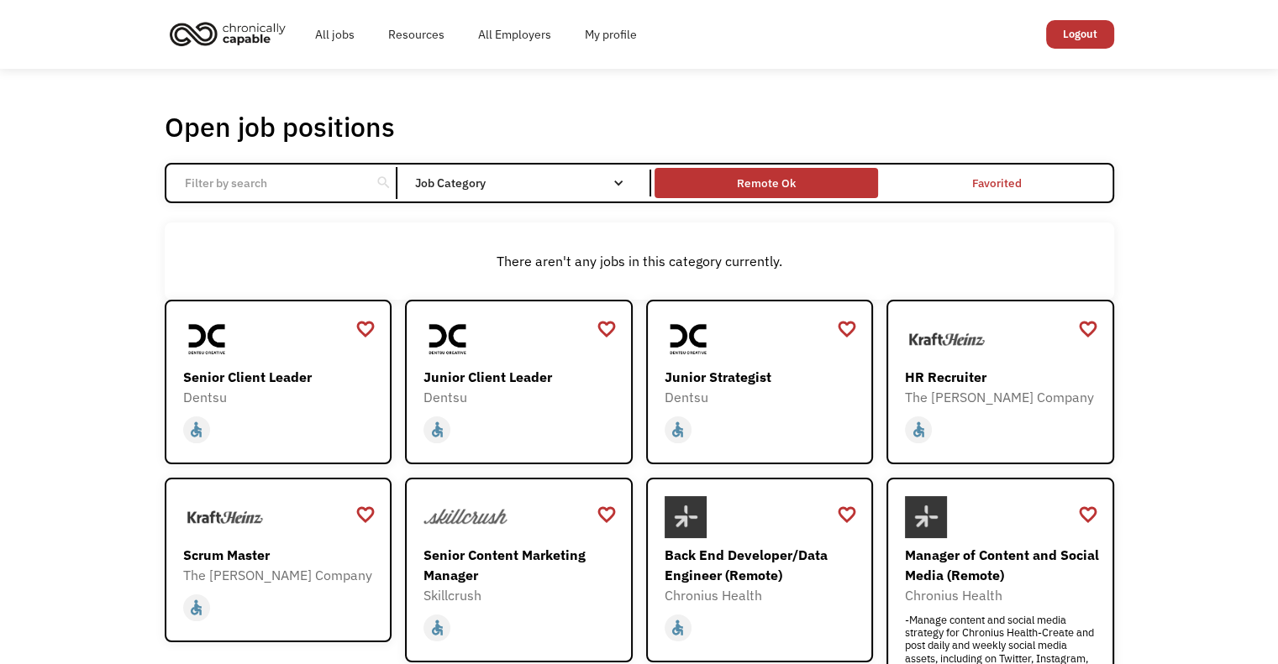
click at [763, 179] on div "Remote Ok" at bounding box center [766, 183] width 59 height 20
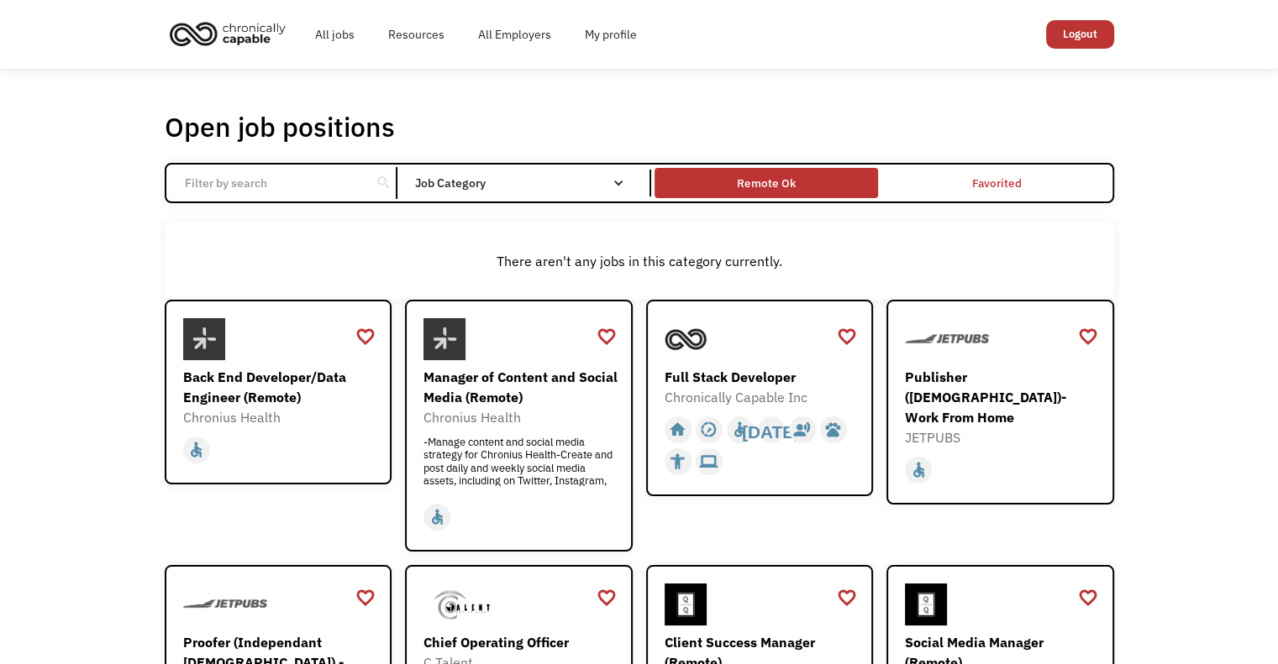
click at [763, 180] on div "Remote Ok" at bounding box center [766, 183] width 59 height 20
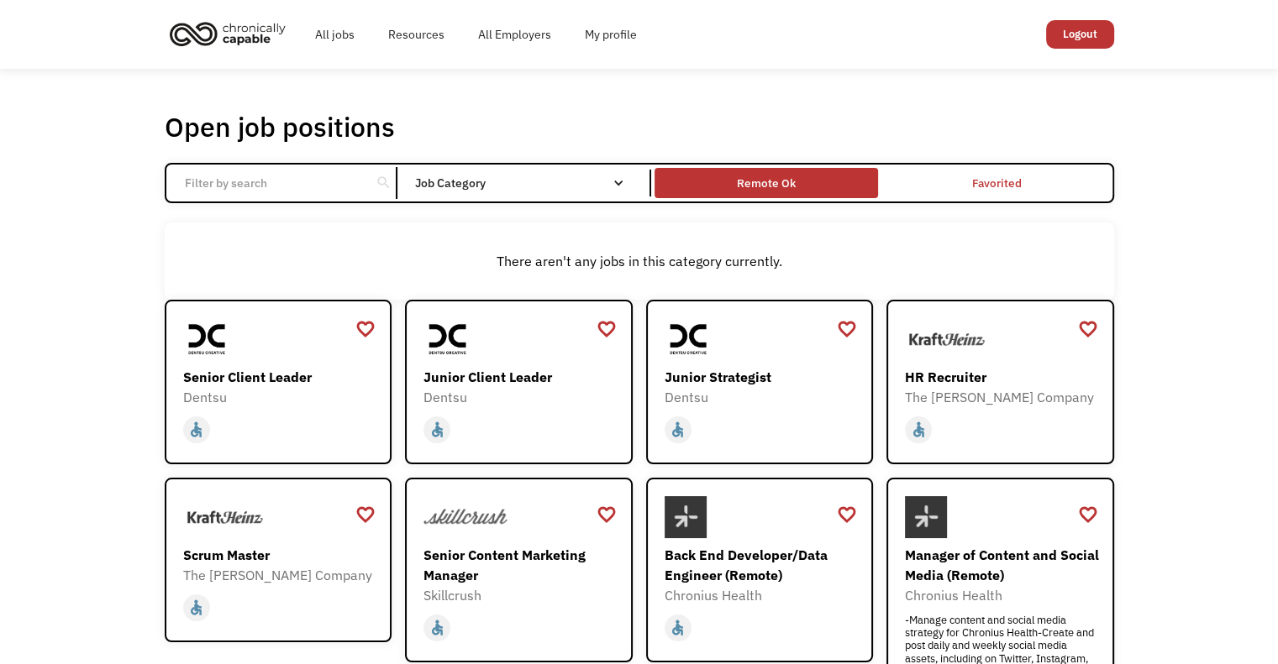
click at [743, 190] on div "Remote Ok" at bounding box center [766, 183] width 59 height 20
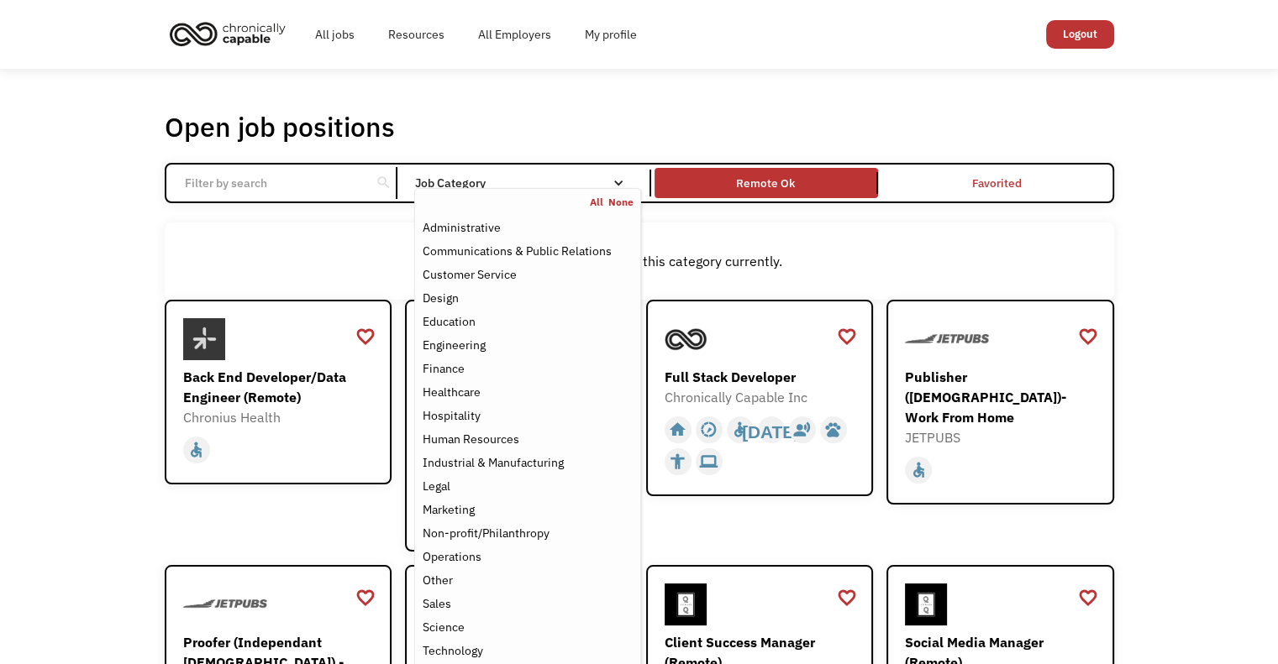
click at [468, 188] on nav "All None Administrative Communications & Public Relations Customer Service Desi…" at bounding box center [527, 441] width 226 height 506
click at [459, 228] on div "Administrative" at bounding box center [461, 228] width 78 height 20
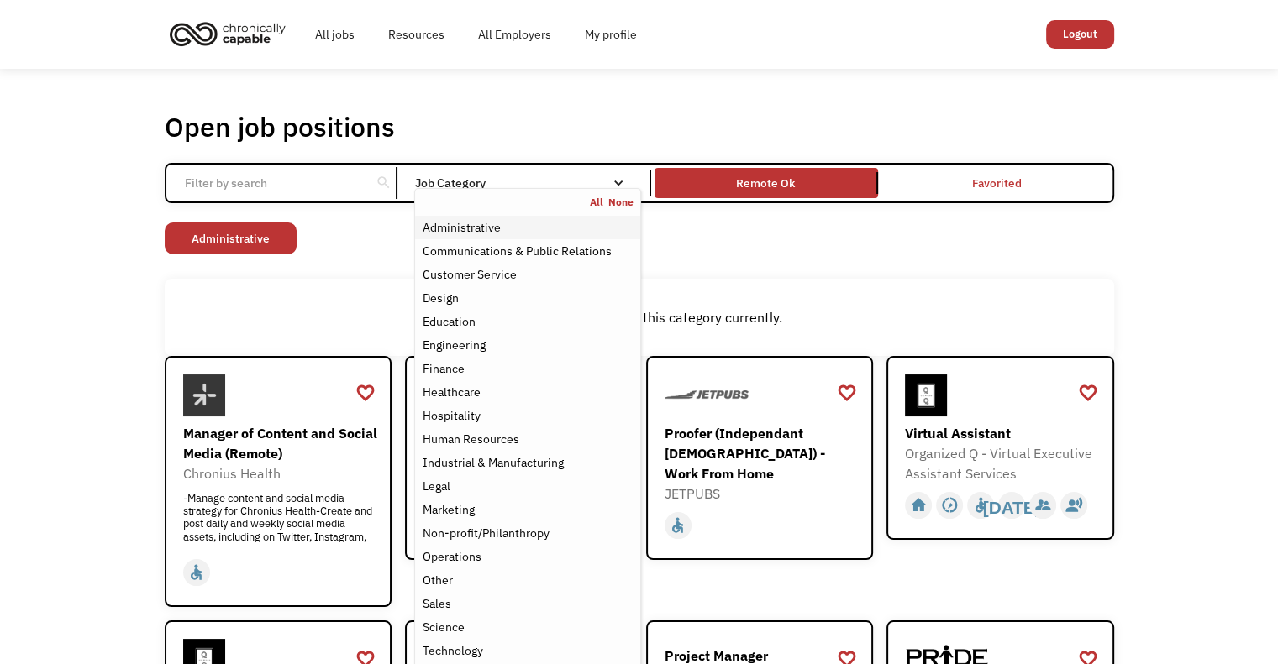
click at [475, 233] on div "Administrative" at bounding box center [461, 228] width 78 height 20
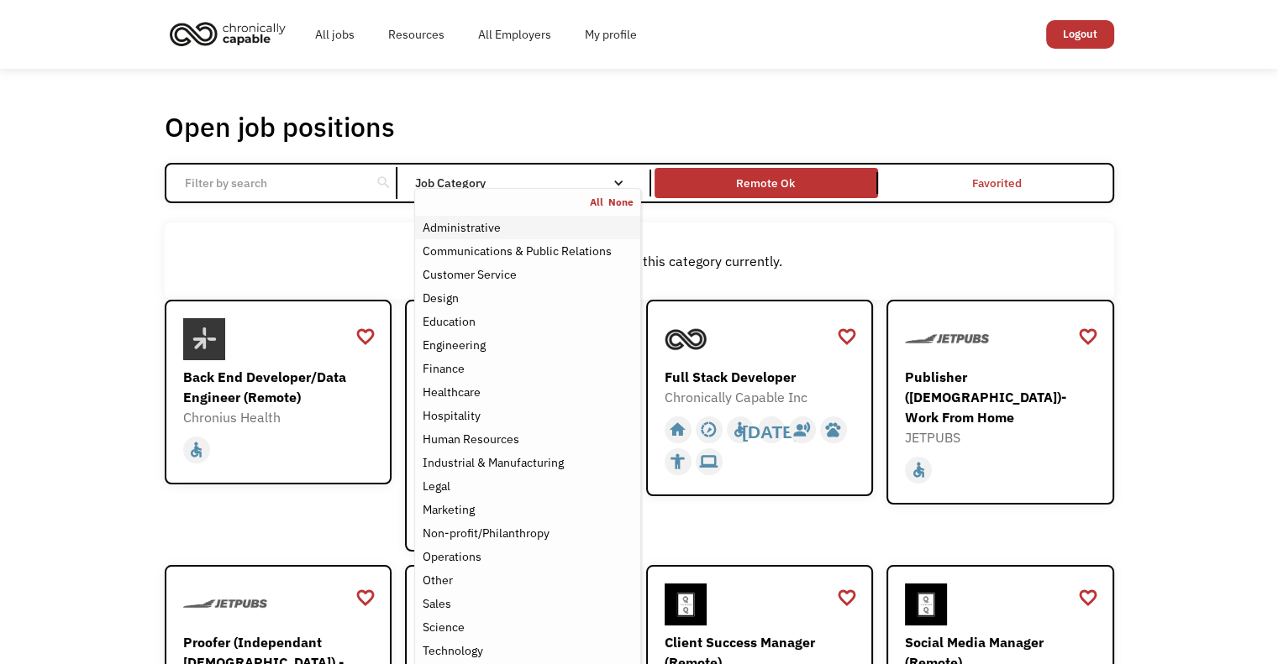
click at [474, 234] on div "Administrative" at bounding box center [461, 228] width 78 height 20
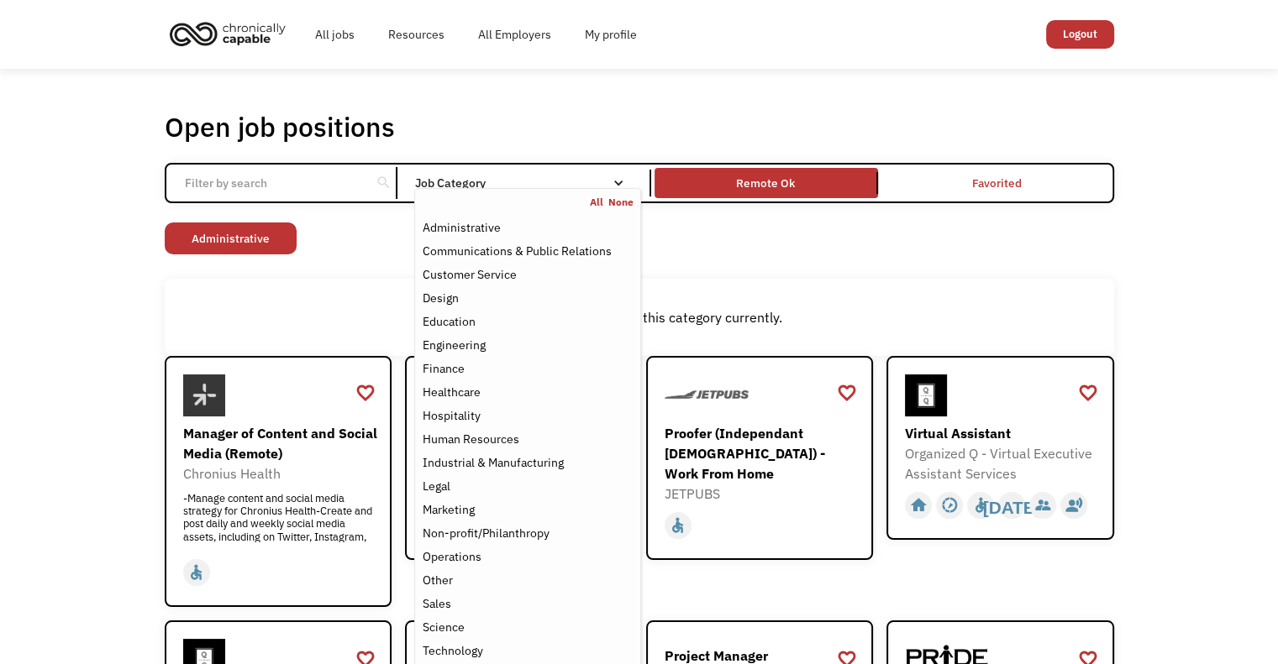
click at [18, 326] on div "Open job positions You have X liked items Search search Filter by category Admi…" at bounding box center [639, 630] width 1278 height 1122
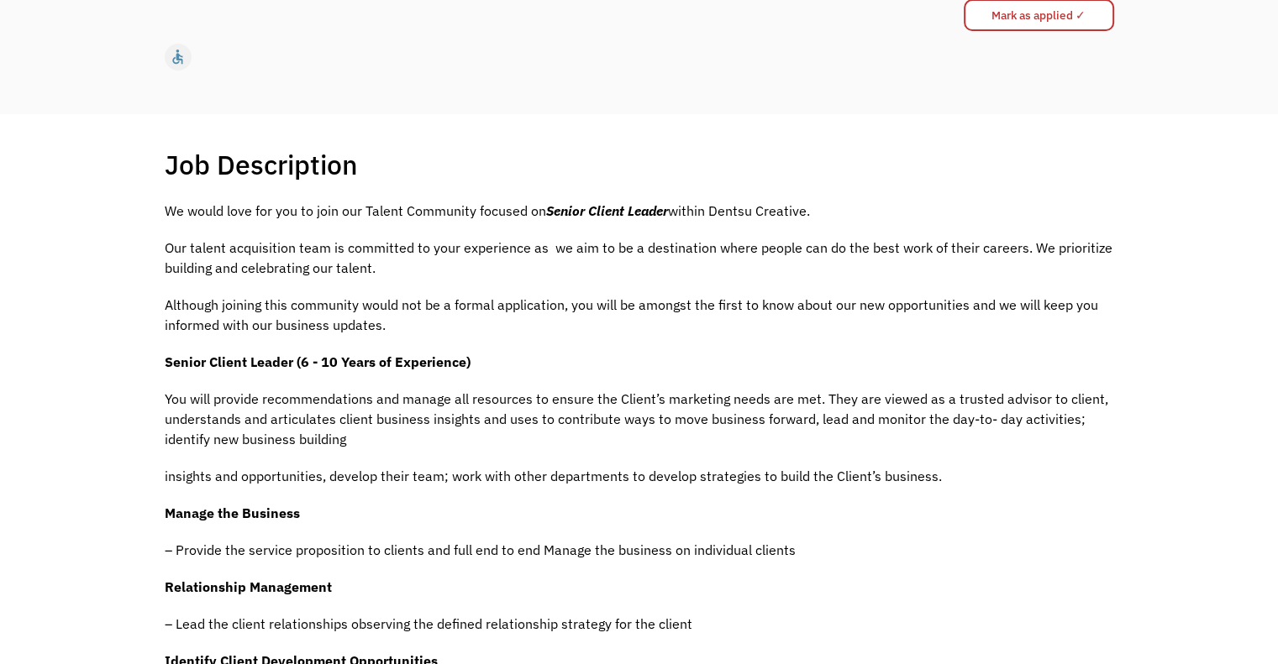
scroll to position [232, 0]
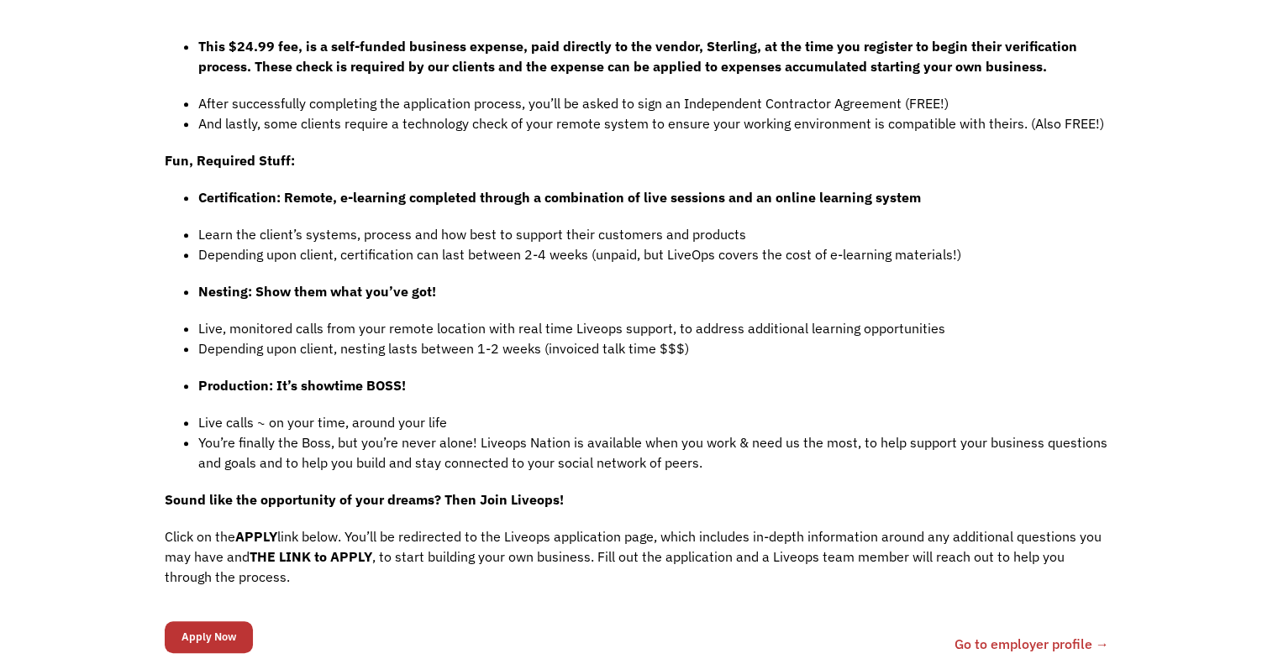
scroll to position [1220, 0]
